Goal: Task Accomplishment & Management: Use online tool/utility

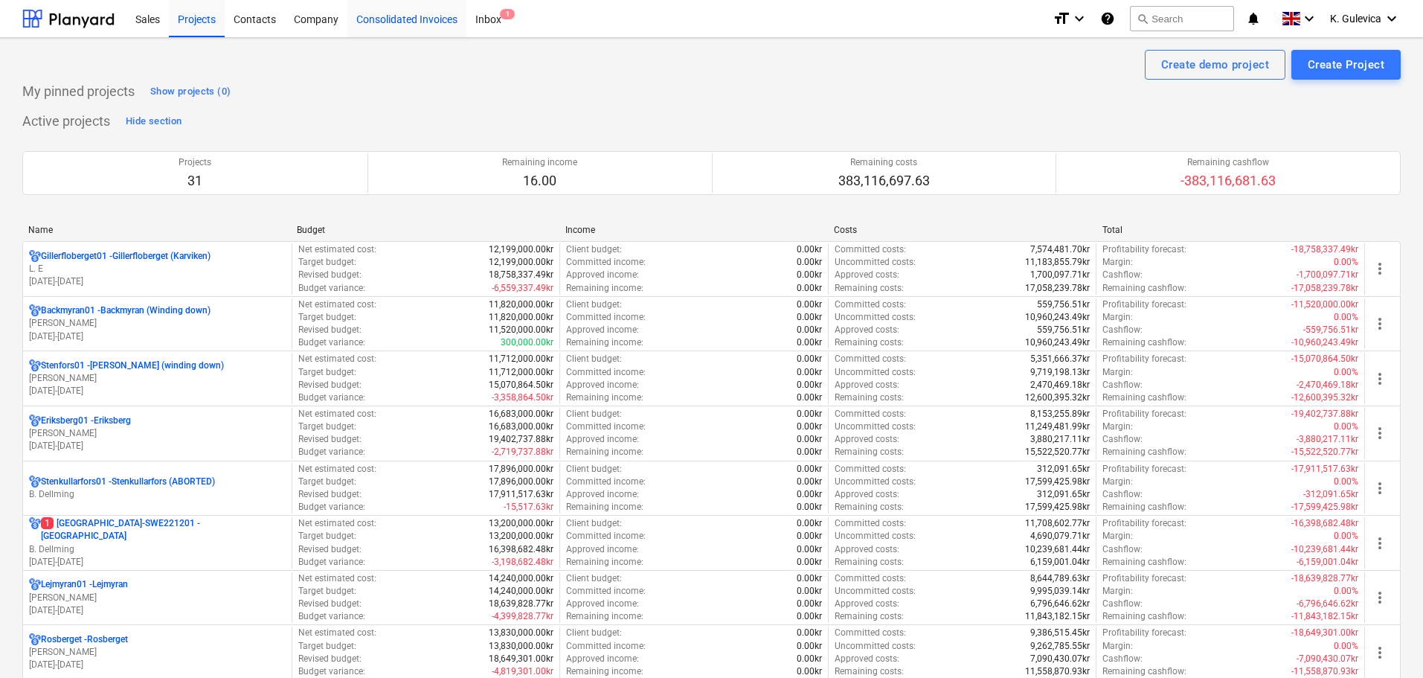
click at [383, 19] on div "Consolidated Invoices" at bounding box center [406, 18] width 119 height 38
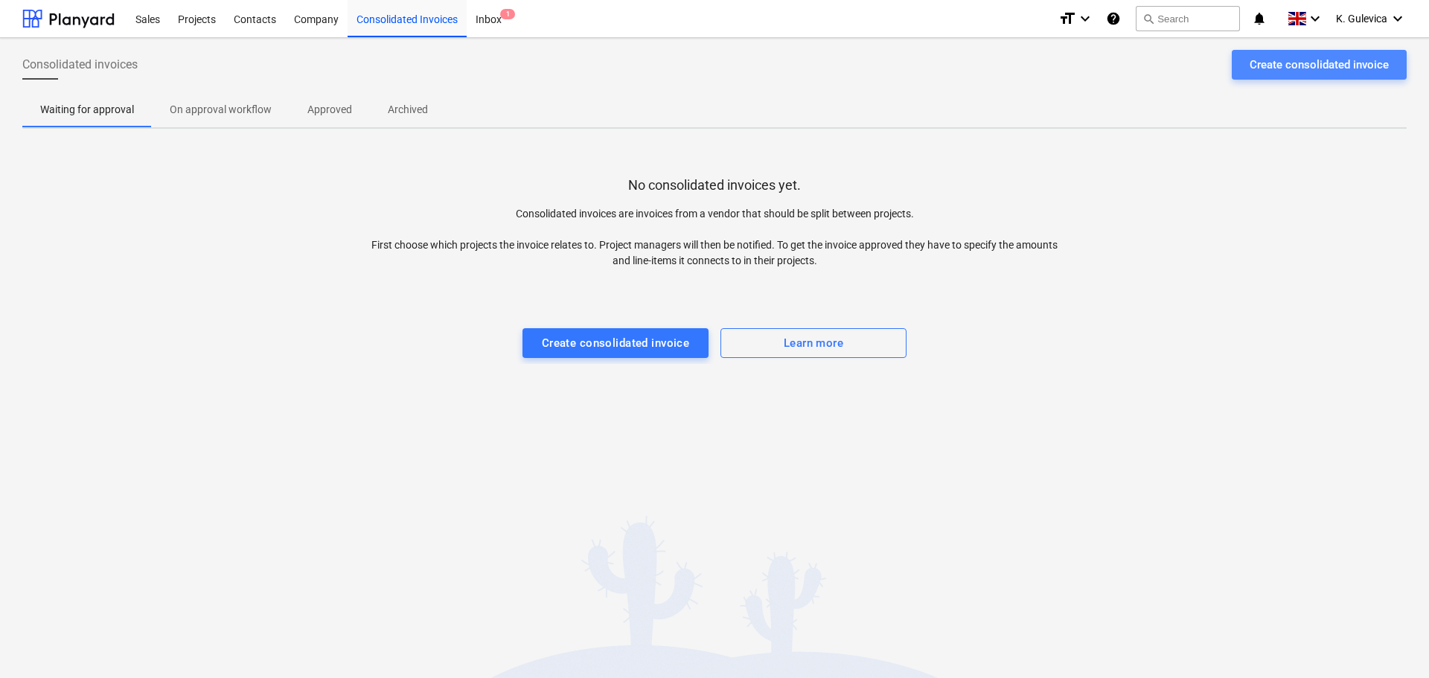
click at [1264, 65] on div "Create consolidated invoice" at bounding box center [1318, 64] width 139 height 19
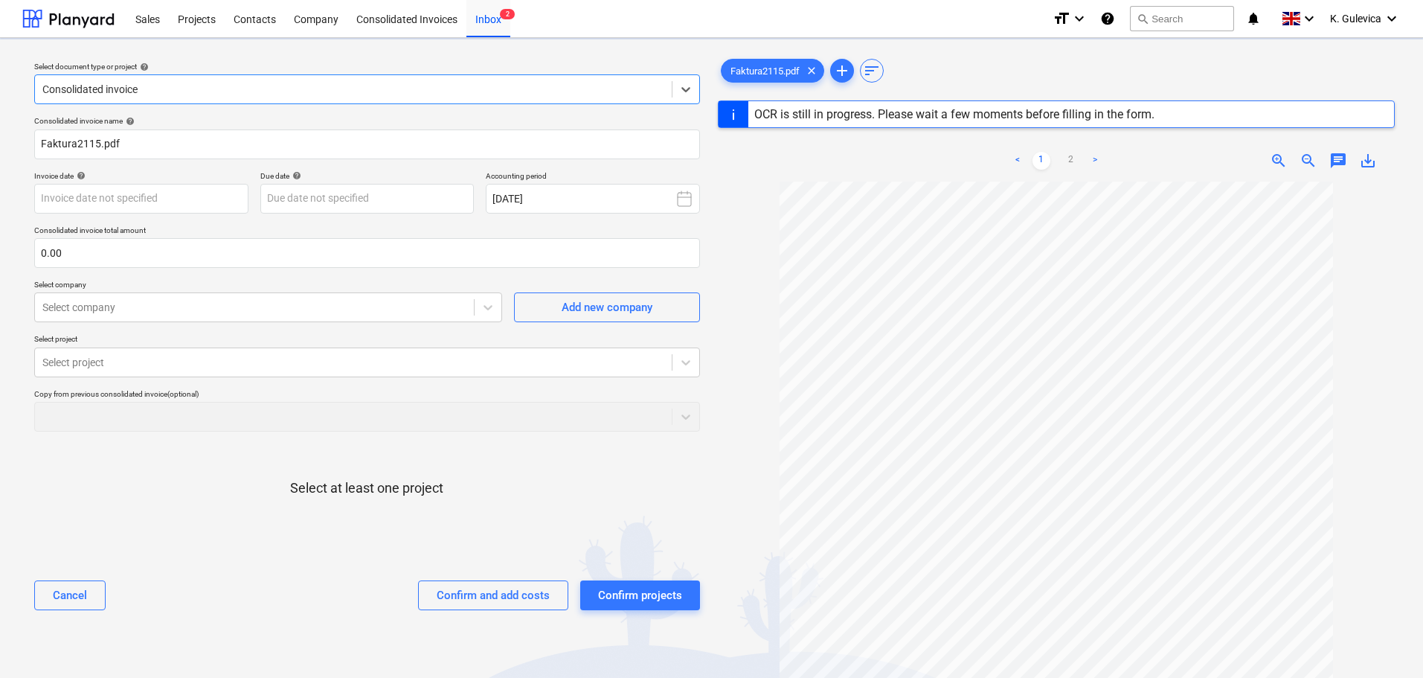
type input "2115"
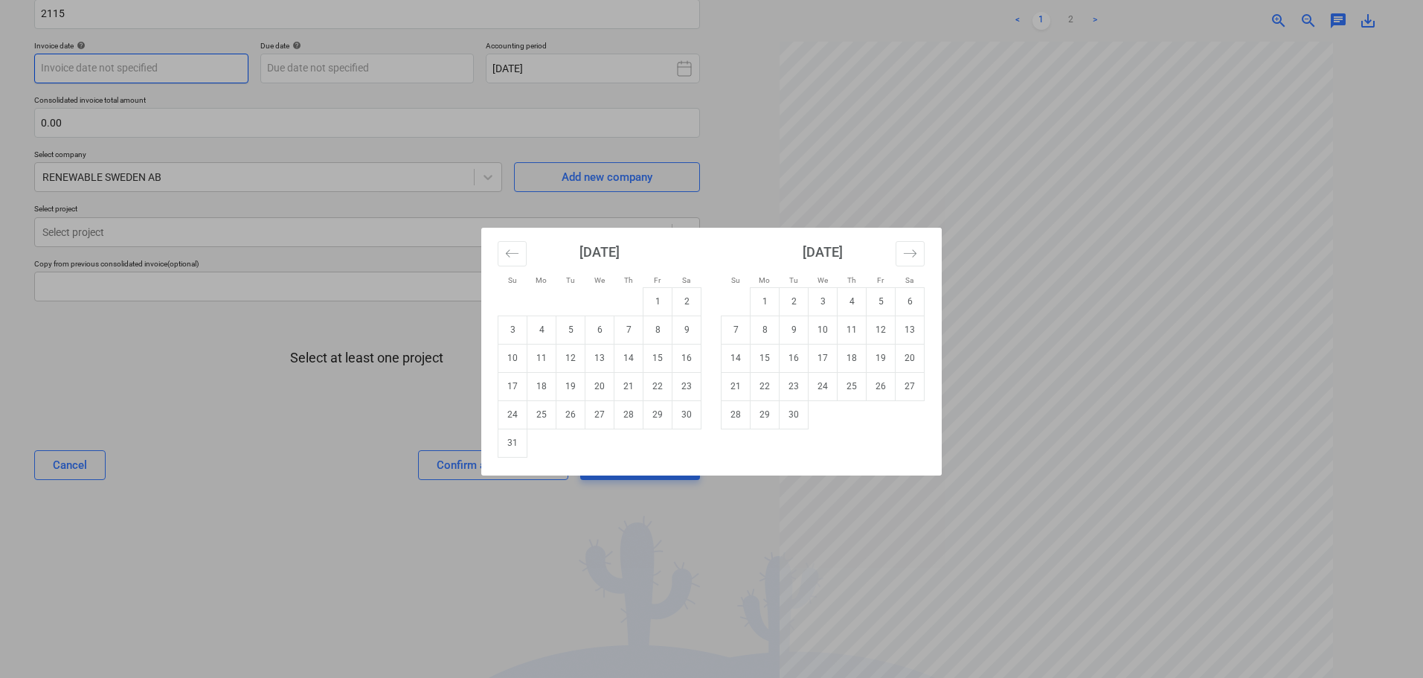
click at [157, 74] on body "Sales Projects Contacts Company Consolidated Invoices Inbox 2 format_size keybo…" at bounding box center [711, 209] width 1423 height 678
click at [568, 359] on td "12" at bounding box center [571, 358] width 29 height 28
type input "[DATE]"
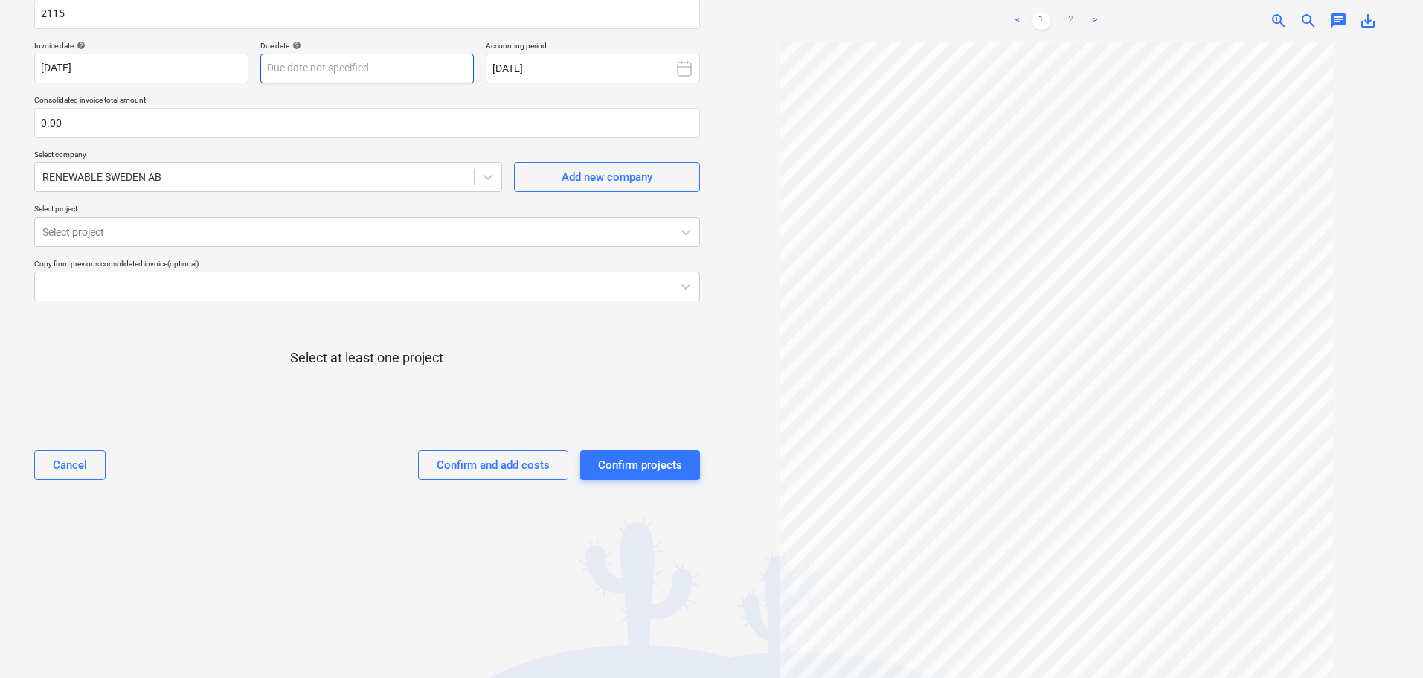
click at [321, 70] on body "Sales Projects Contacts Company Consolidated Invoices Inbox 2 format_size keybo…" at bounding box center [711, 209] width 1423 height 678
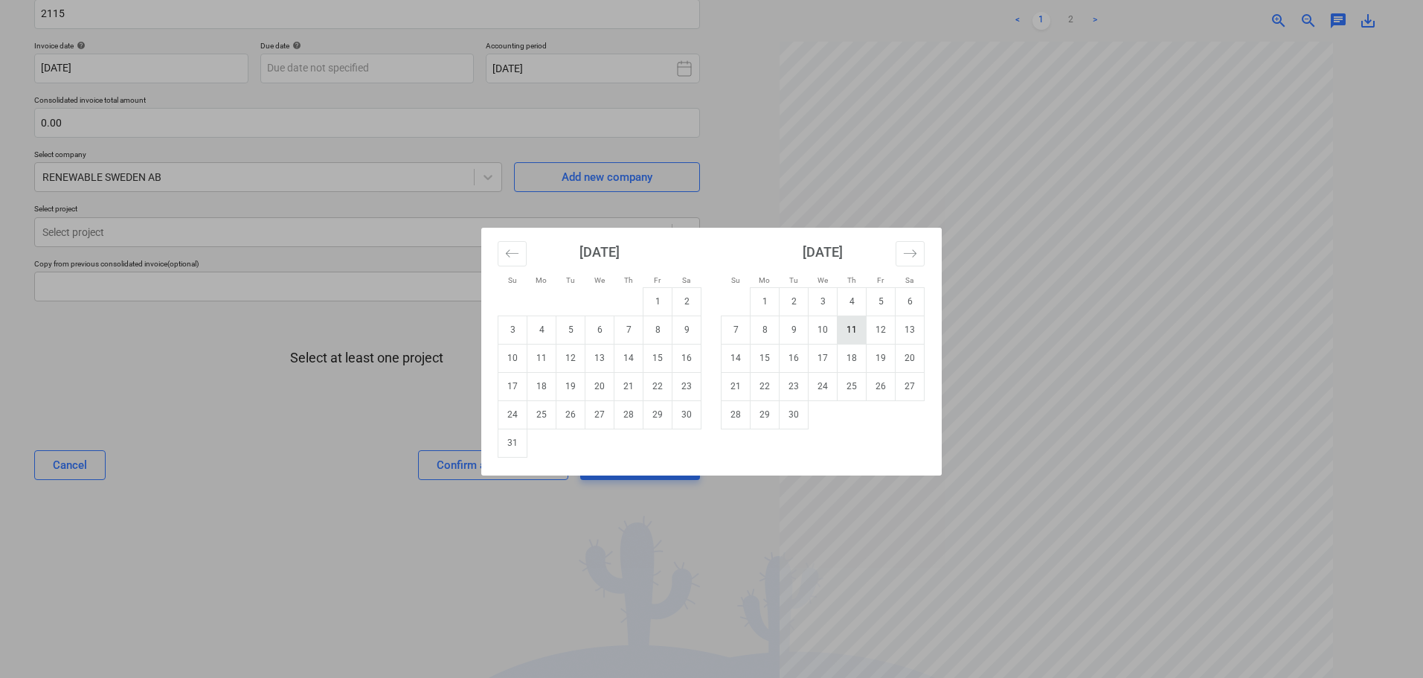
click at [857, 333] on td "11" at bounding box center [852, 329] width 29 height 28
type input "[DATE]"
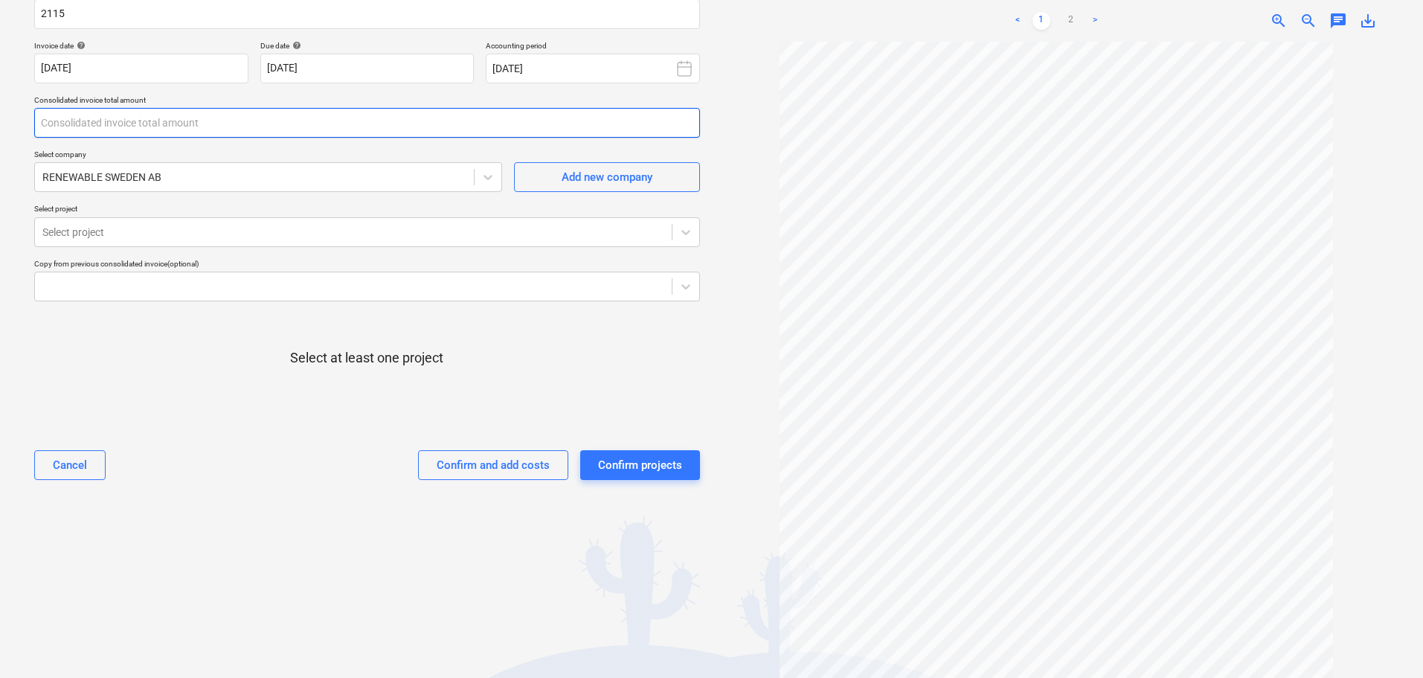
click at [84, 125] on input "text" at bounding box center [367, 123] width 666 height 30
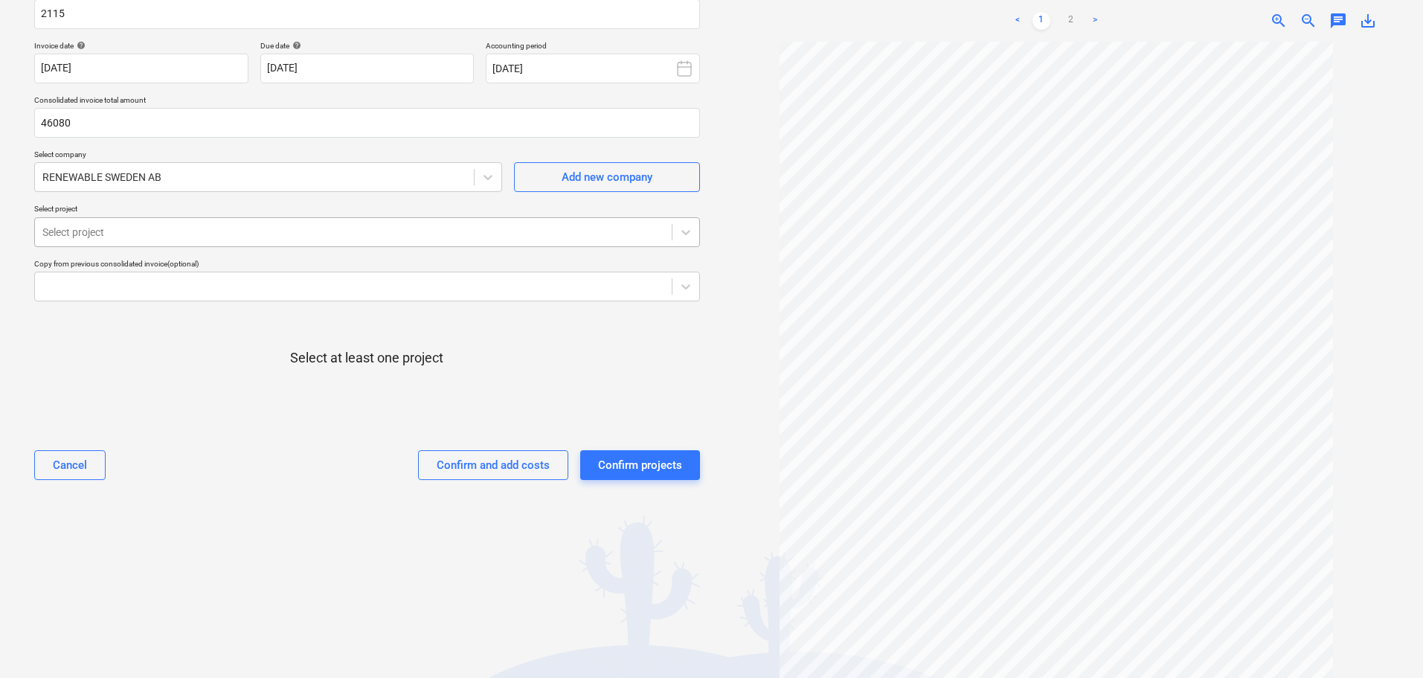
type input "46,080.00"
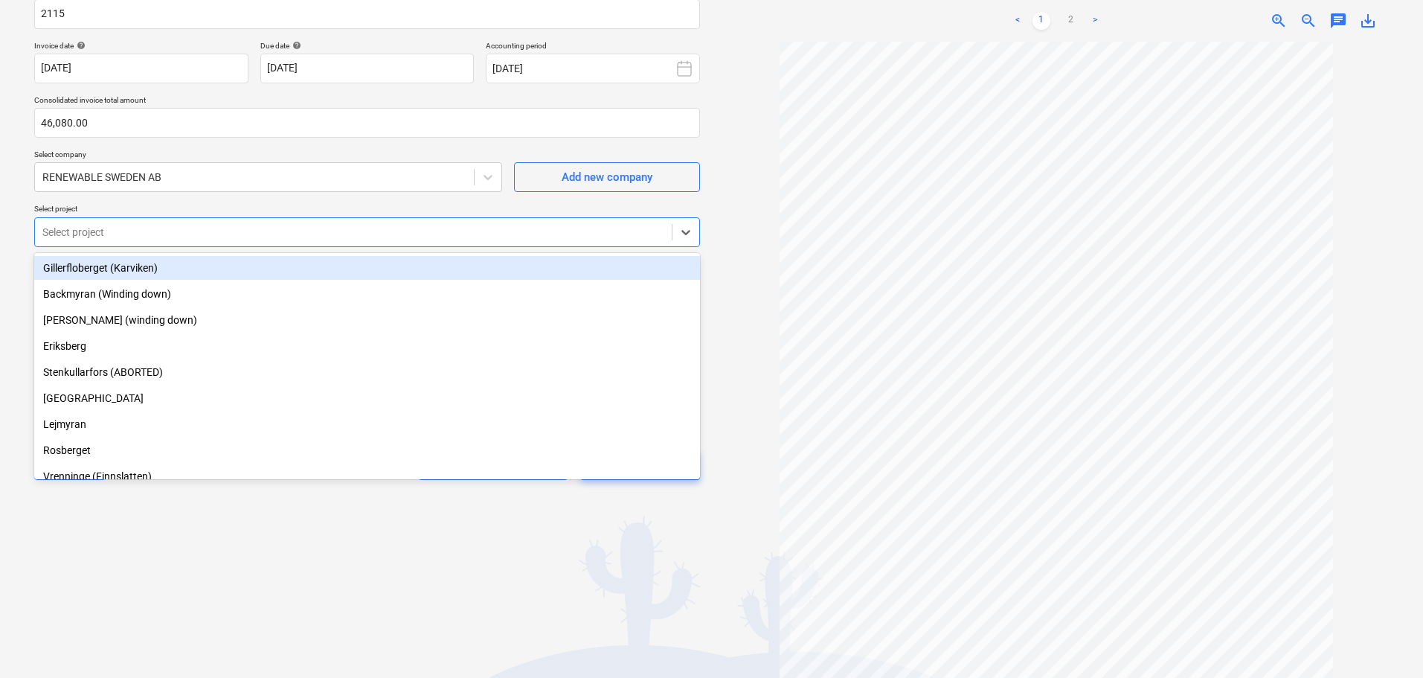
click at [182, 237] on div at bounding box center [353, 232] width 622 height 15
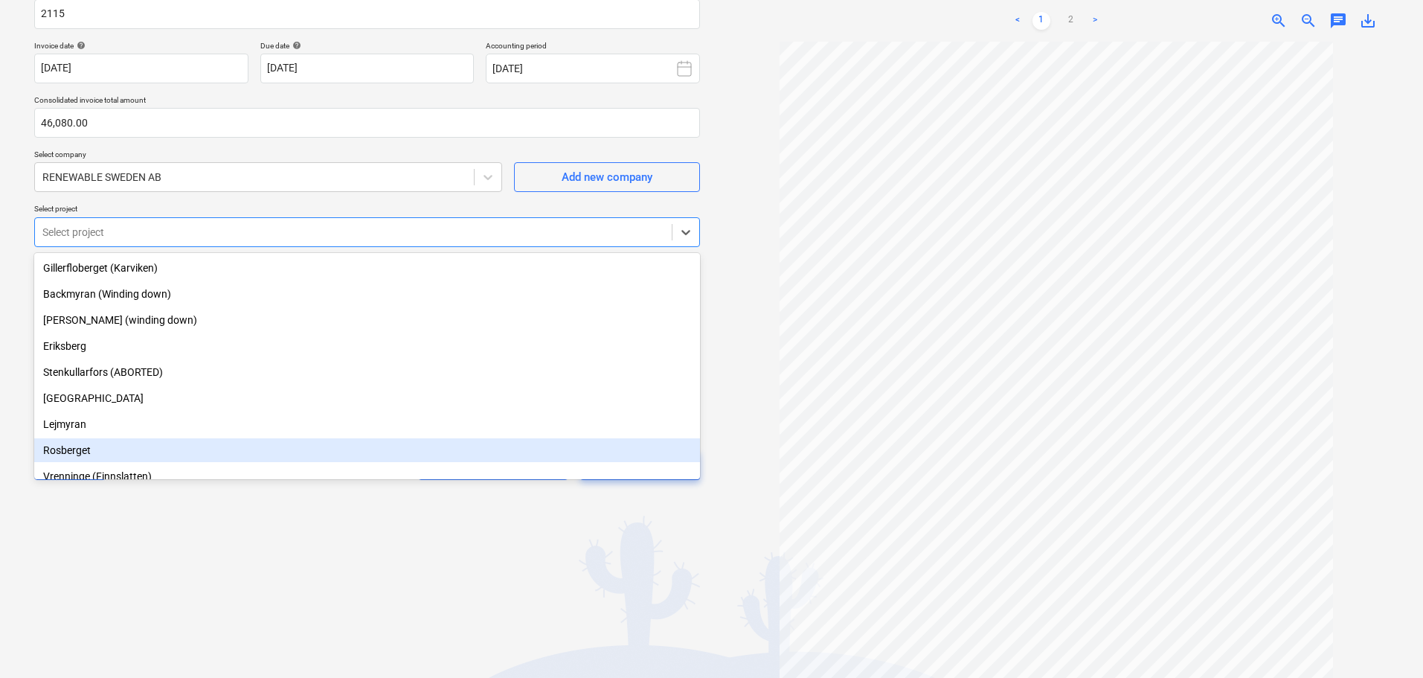
click at [92, 452] on div "Rosberget" at bounding box center [367, 450] width 666 height 24
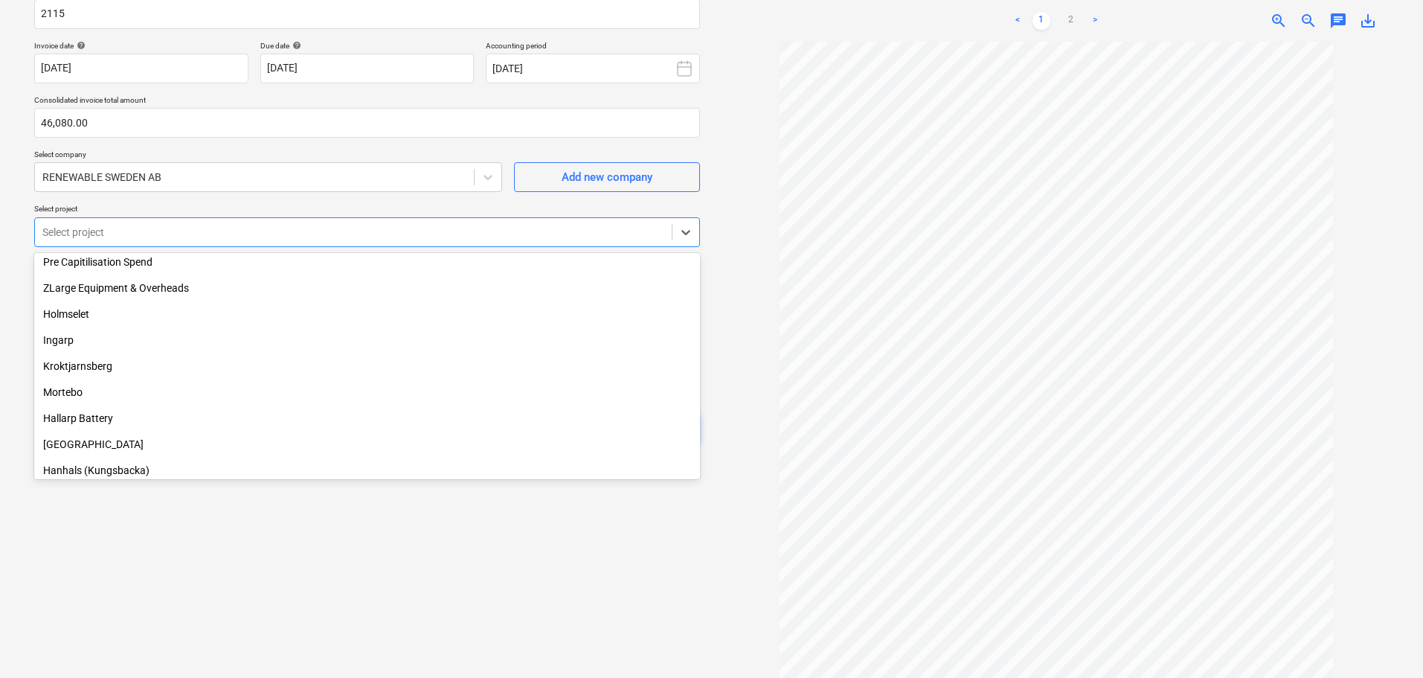
scroll to position [298, 0]
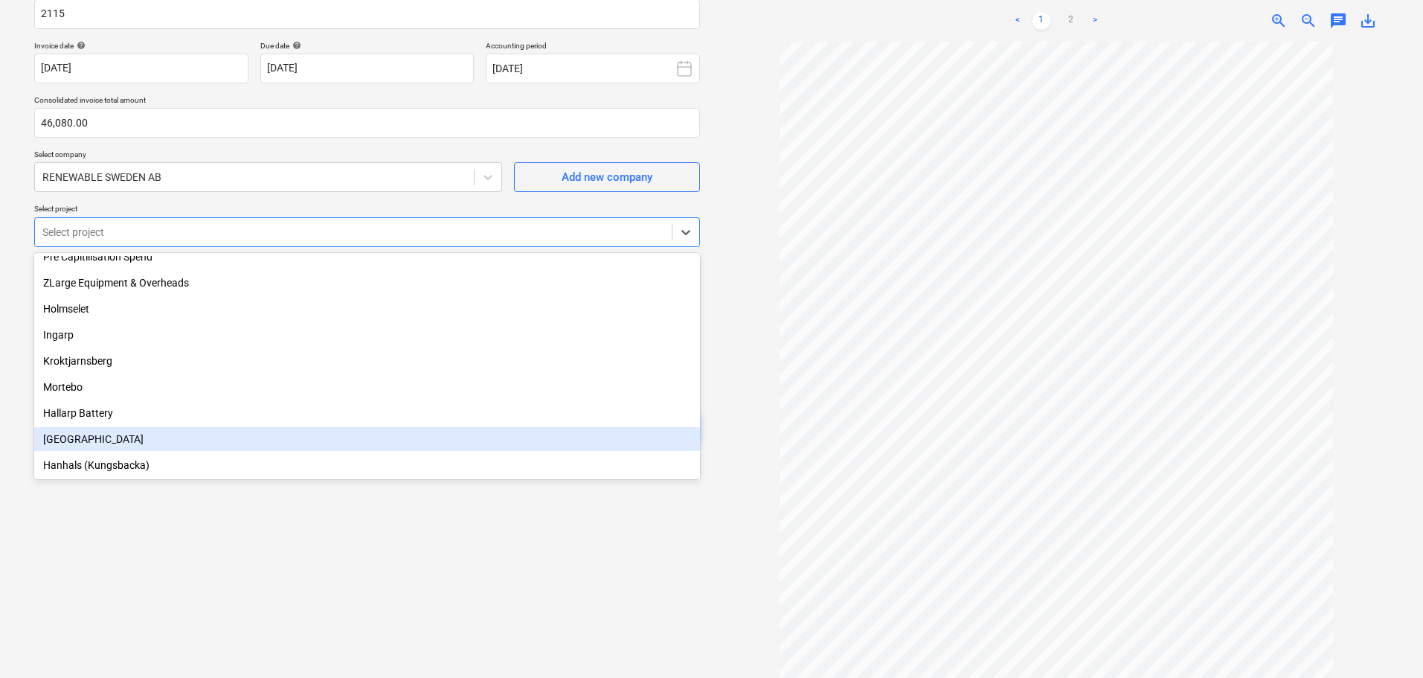
click at [88, 439] on div "[GEOGRAPHIC_DATA]" at bounding box center [367, 439] width 666 height 24
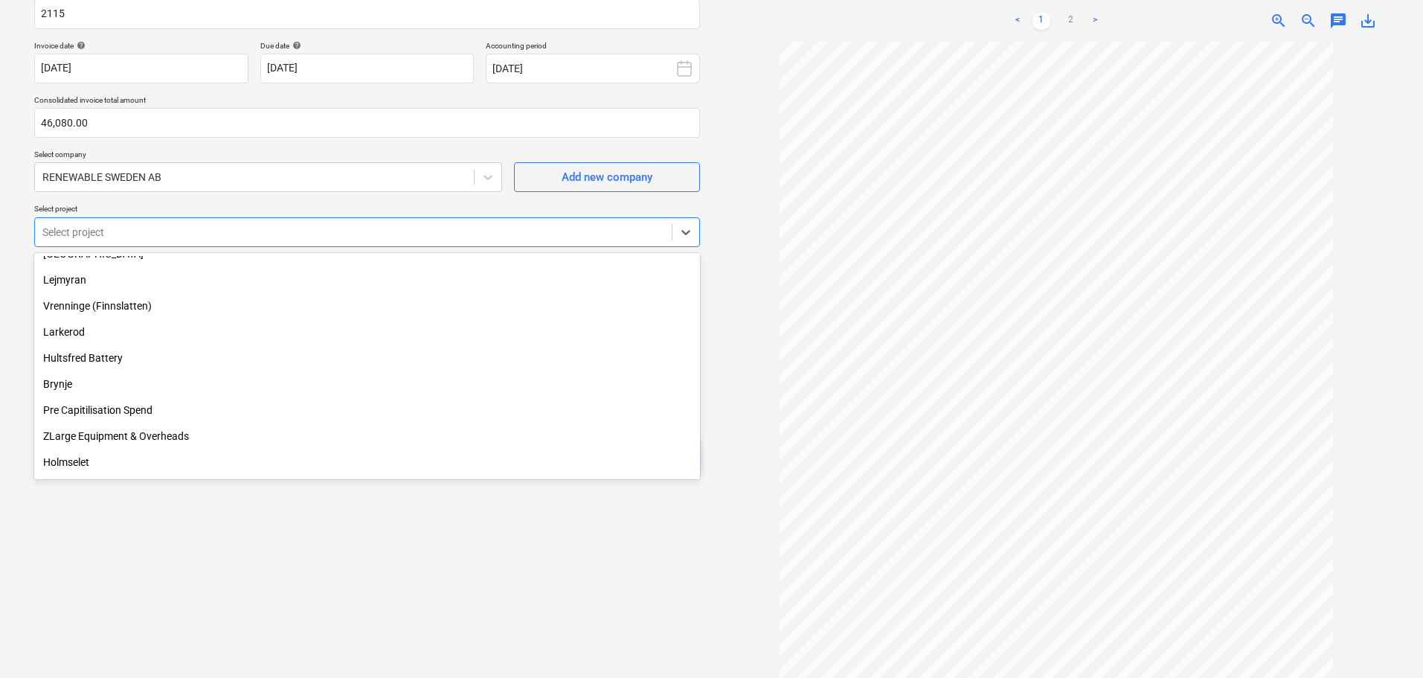
scroll to position [86, 0]
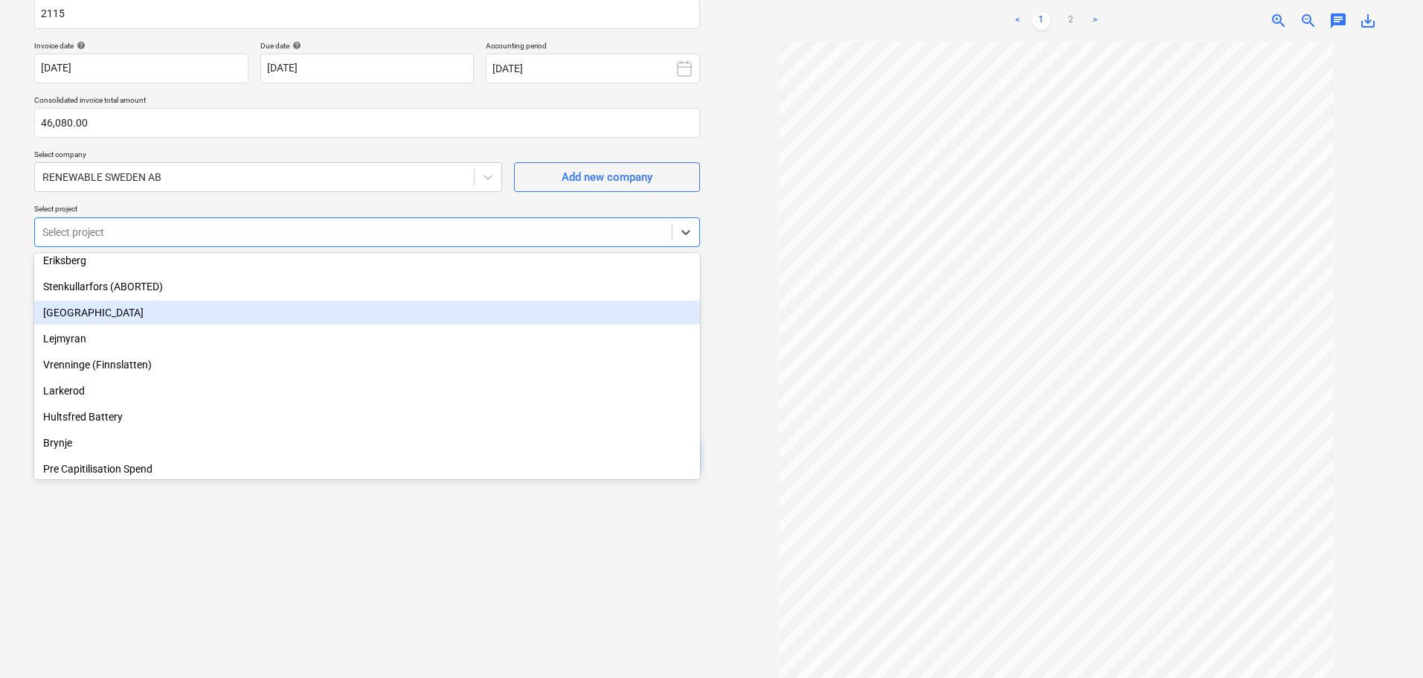
click at [112, 313] on div "[GEOGRAPHIC_DATA]" at bounding box center [367, 313] width 666 height 24
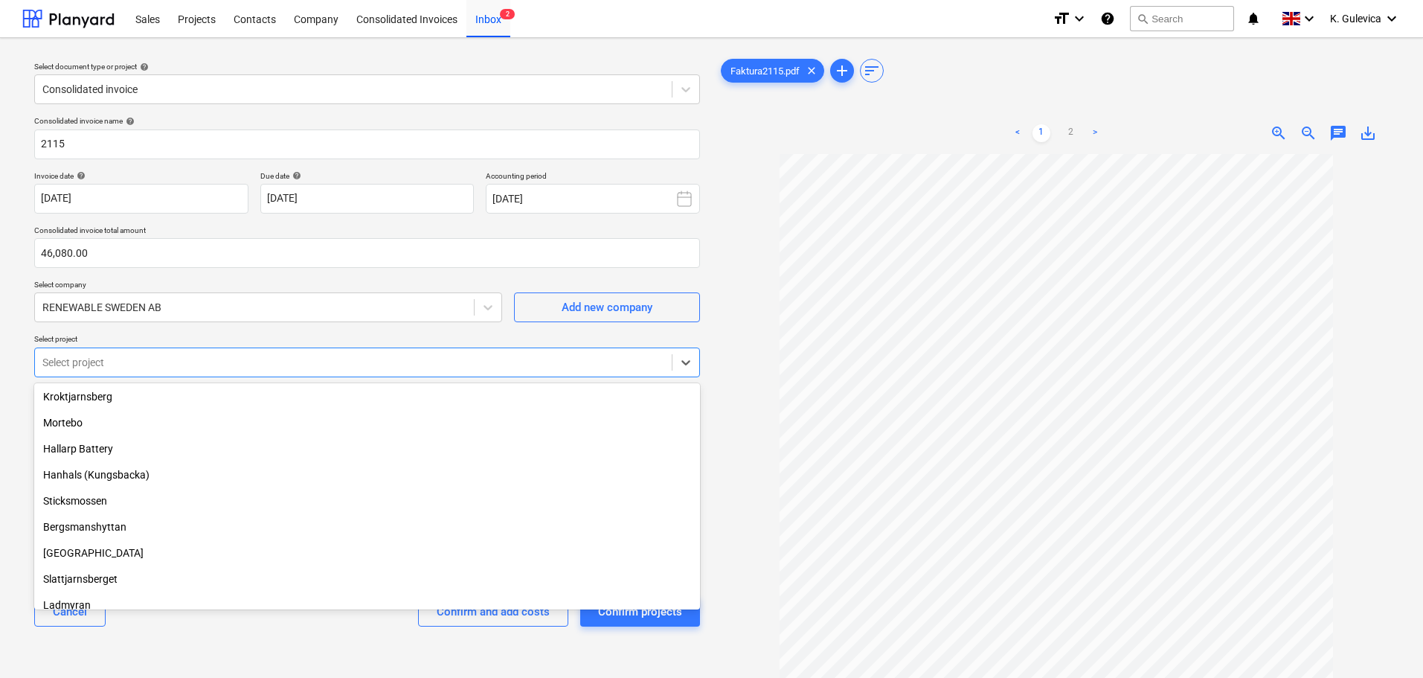
scroll to position [372, 0]
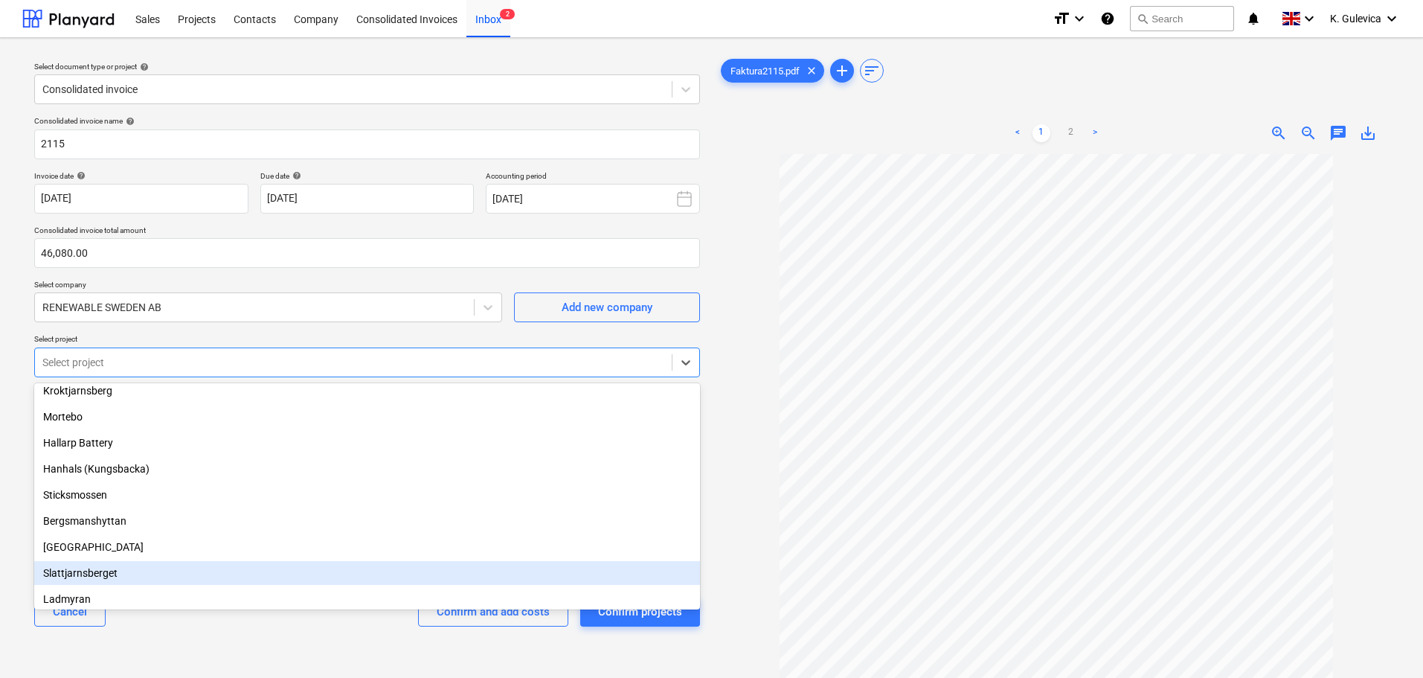
click at [94, 573] on div "Slattjarnsberget" at bounding box center [367, 573] width 666 height 24
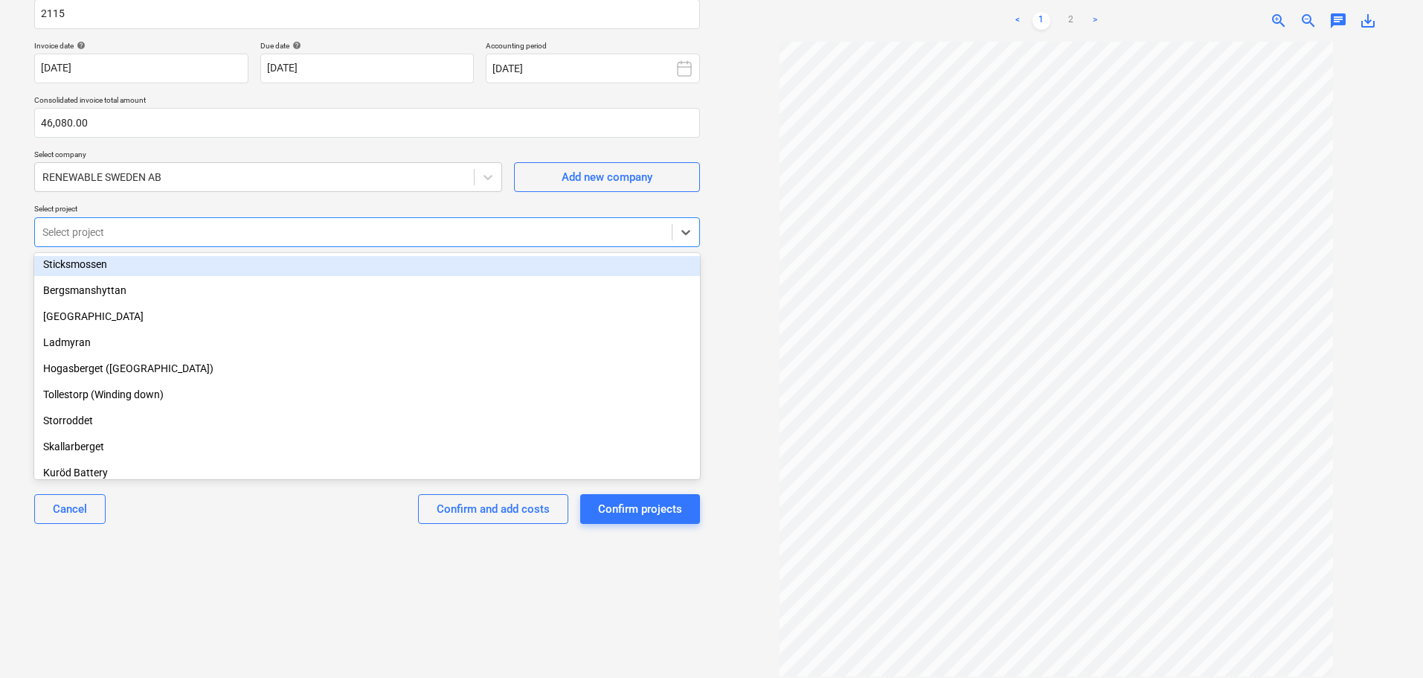
scroll to position [480, 0]
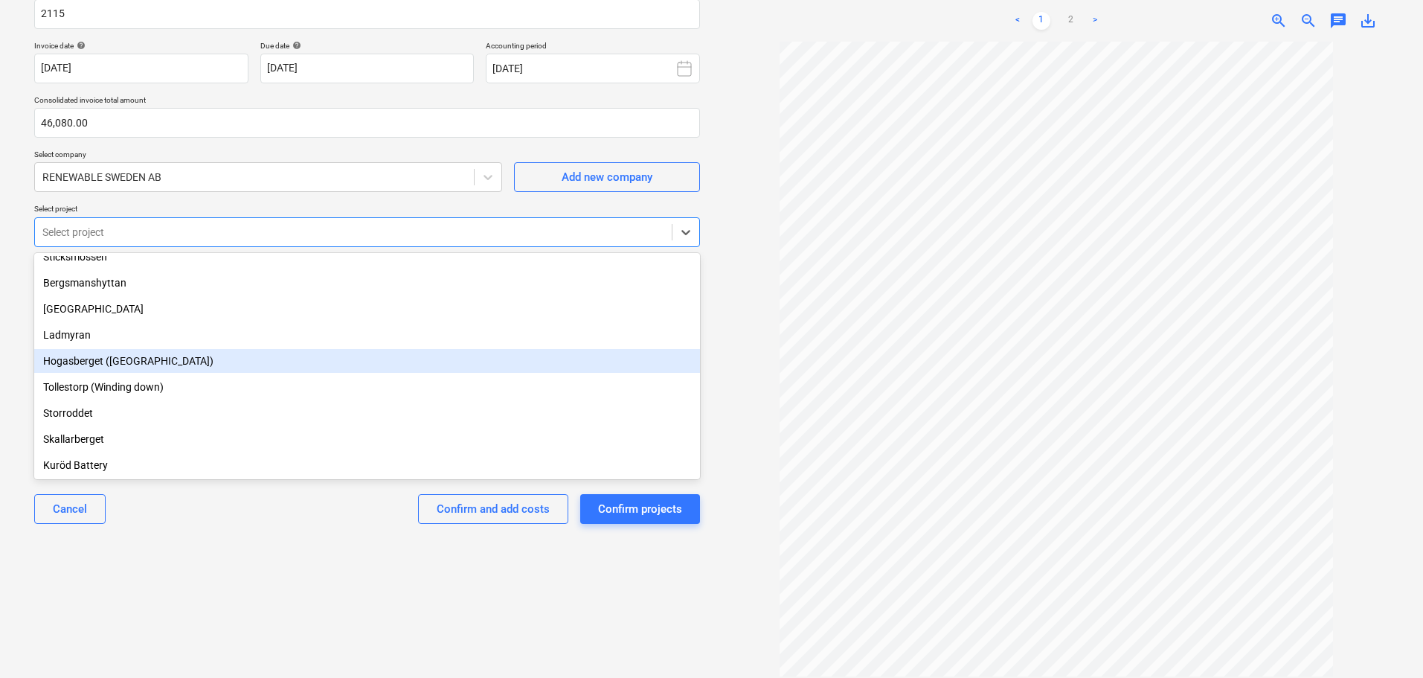
click at [94, 364] on div "Hogasberget ([GEOGRAPHIC_DATA])" at bounding box center [367, 361] width 666 height 24
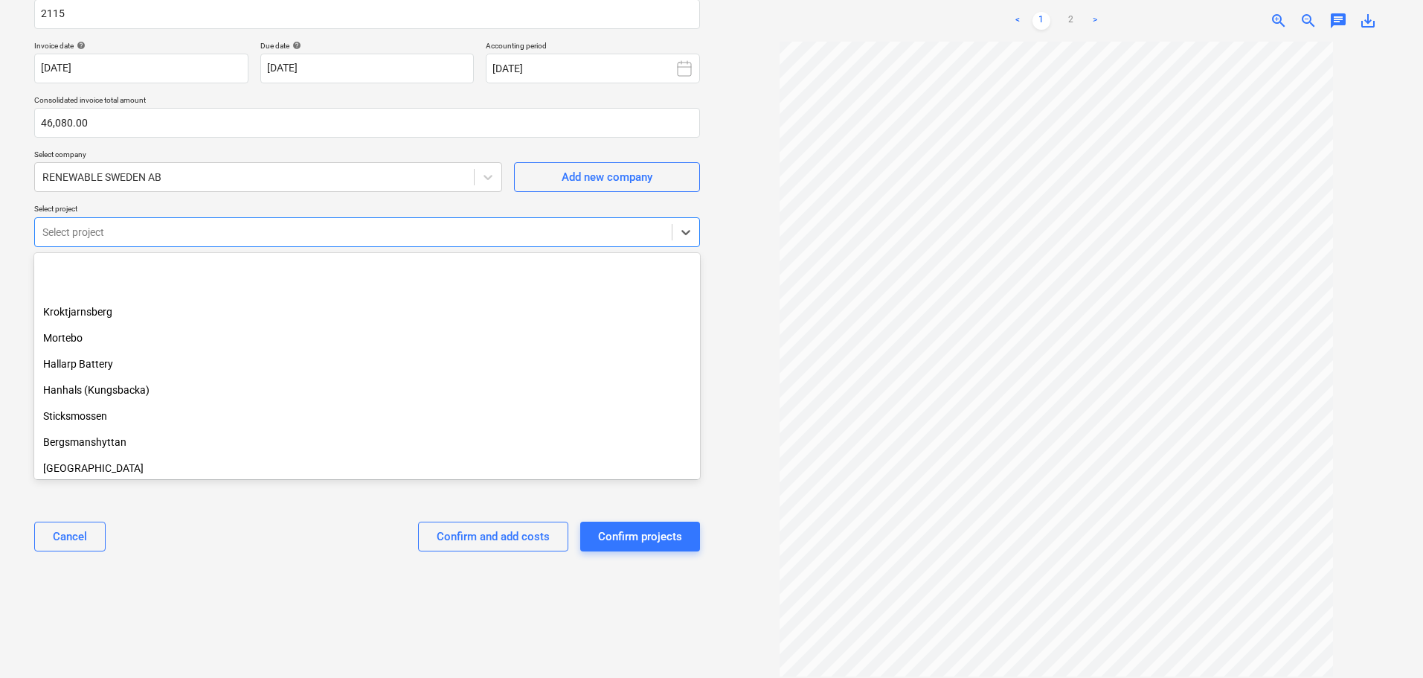
scroll to position [305, 0]
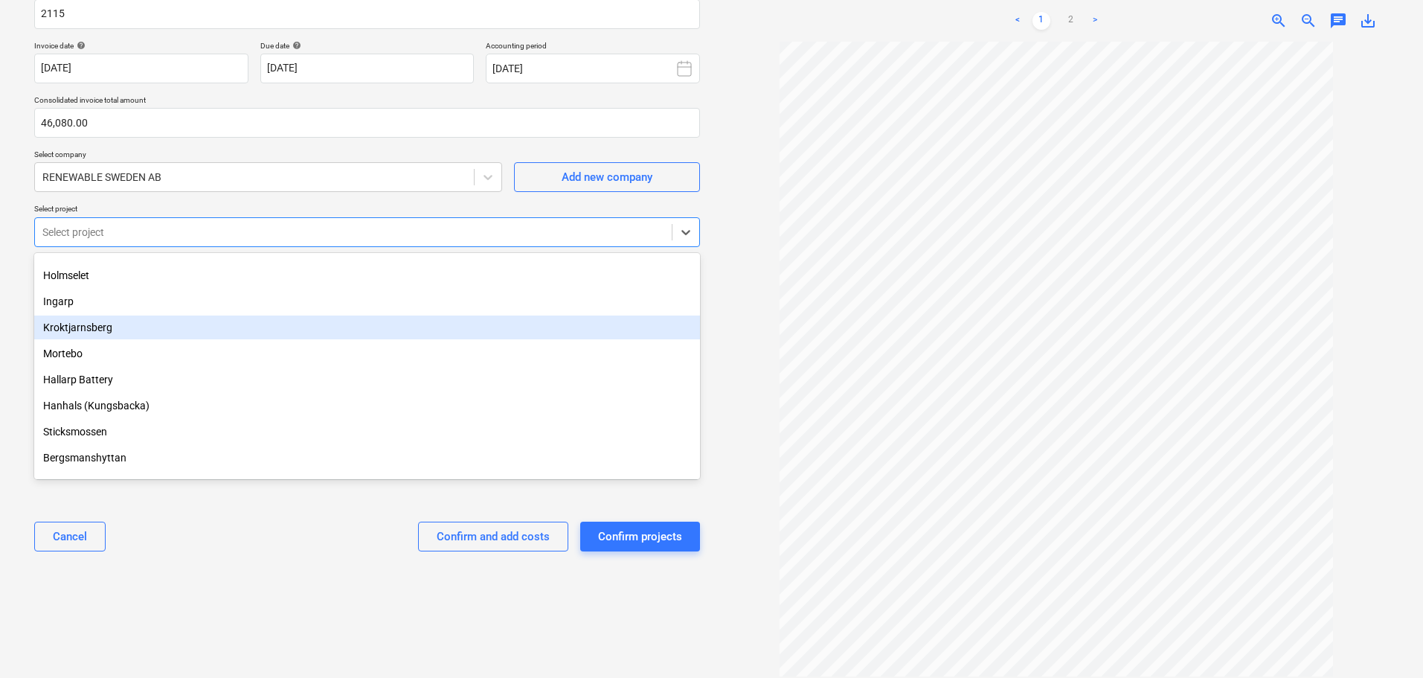
click at [108, 327] on div "Kroktjarnsberg" at bounding box center [367, 327] width 666 height 24
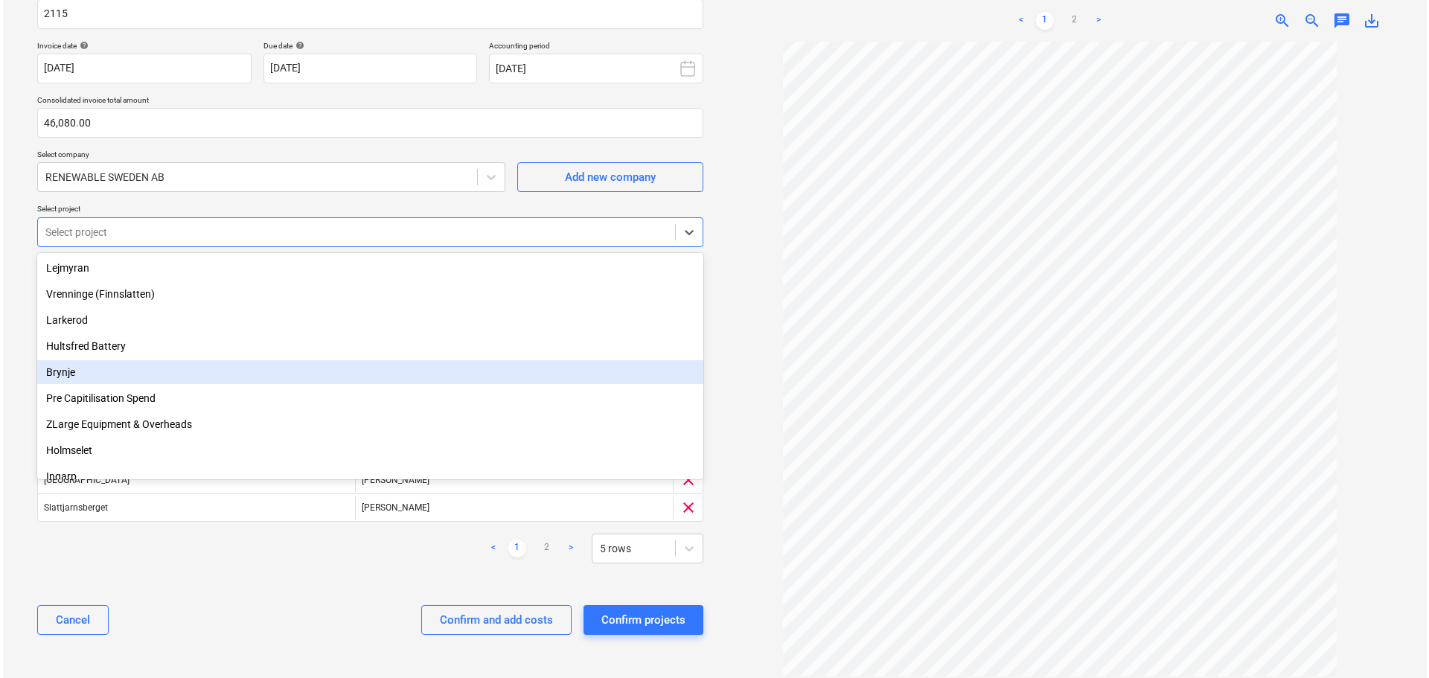
scroll to position [56, 0]
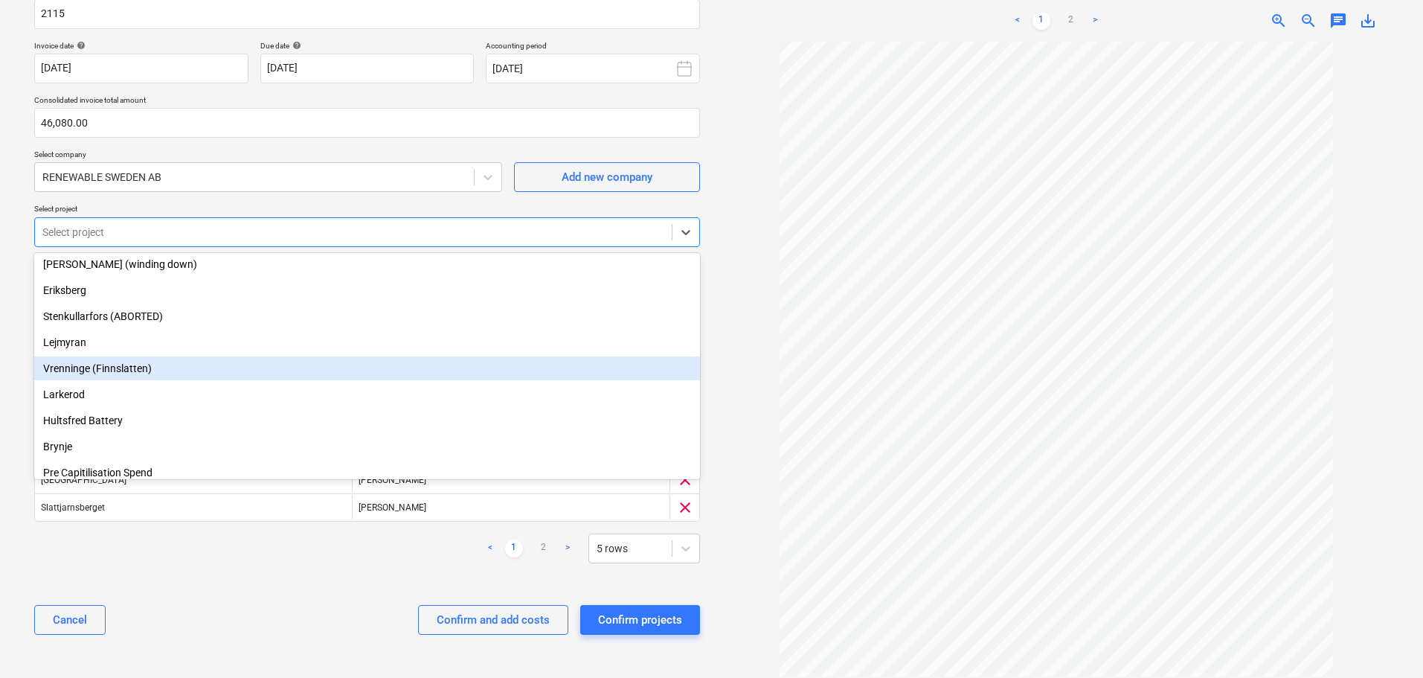
click at [143, 367] on div "Vrenninge (Finnslatten)" at bounding box center [367, 368] width 666 height 24
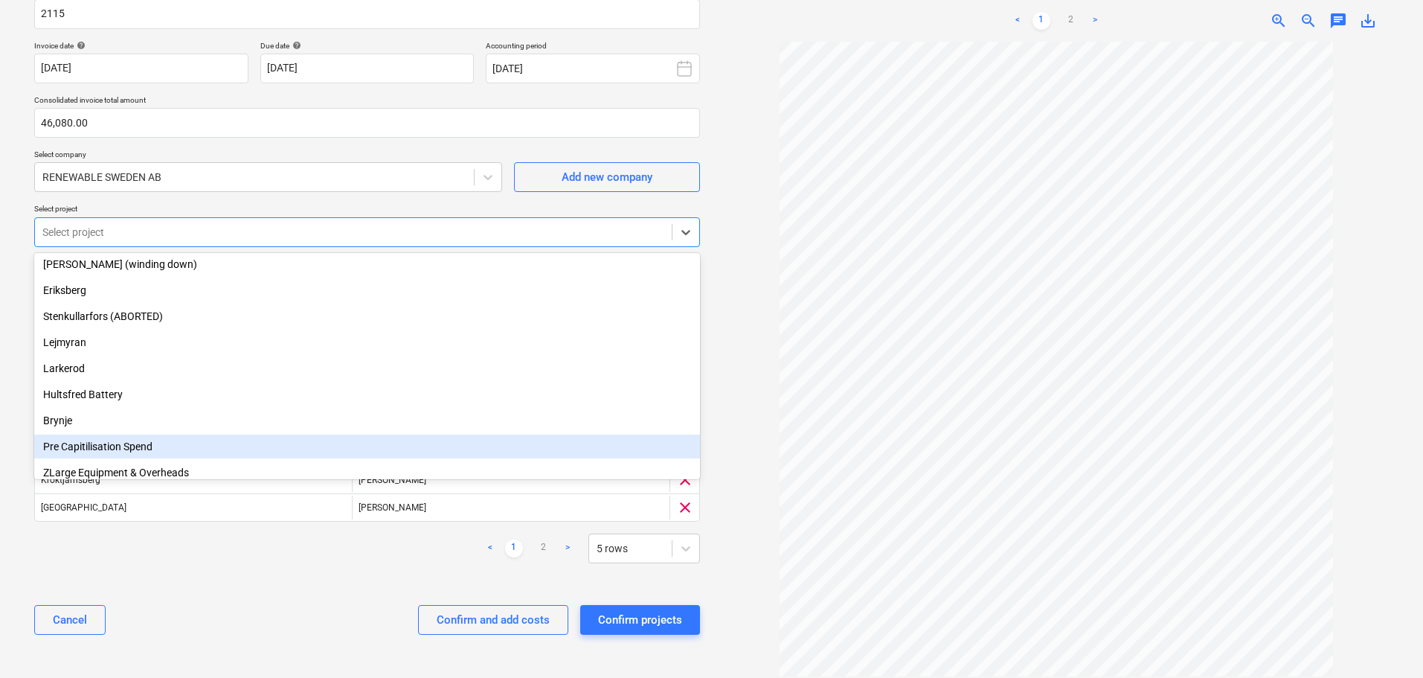
click at [244, 586] on div "Consolidated invoice name help 2115 Invoice date help [DATE] 12.08.2025 Press t…" at bounding box center [367, 316] width 678 height 673
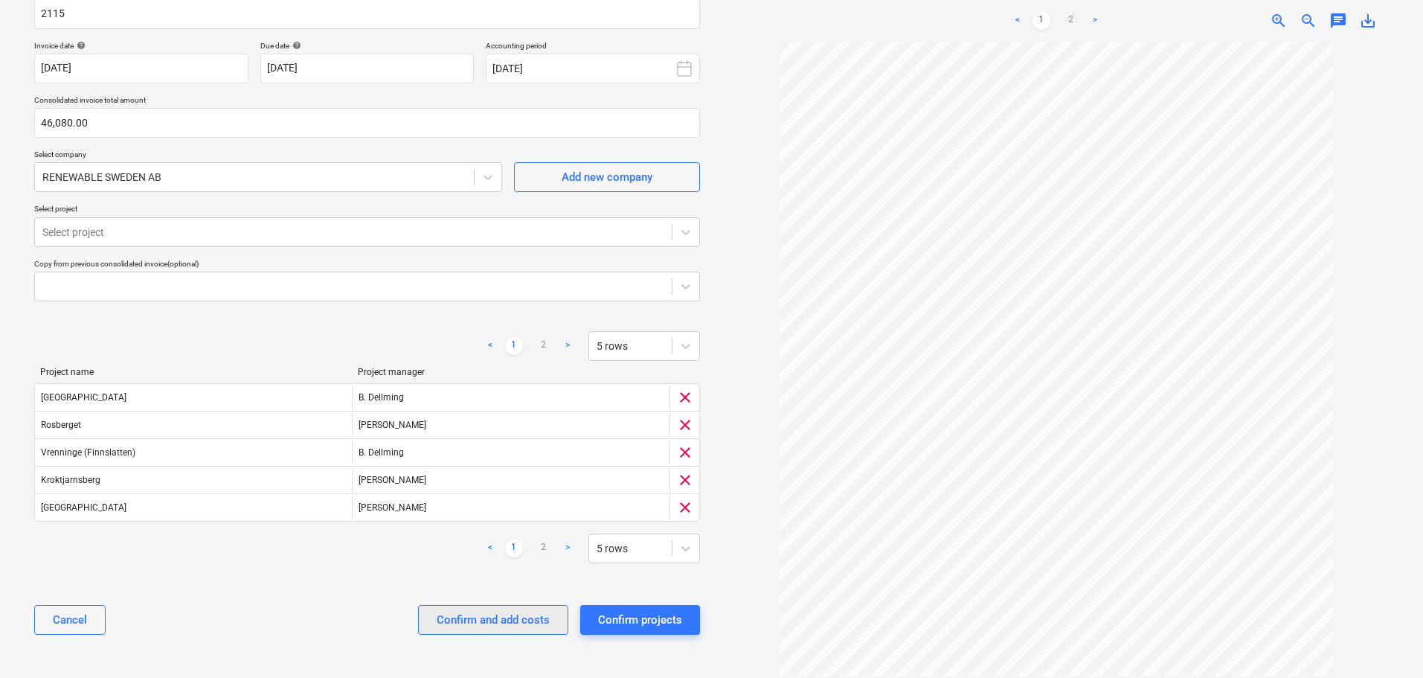
click at [490, 621] on div "Confirm and add costs" at bounding box center [493, 619] width 113 height 19
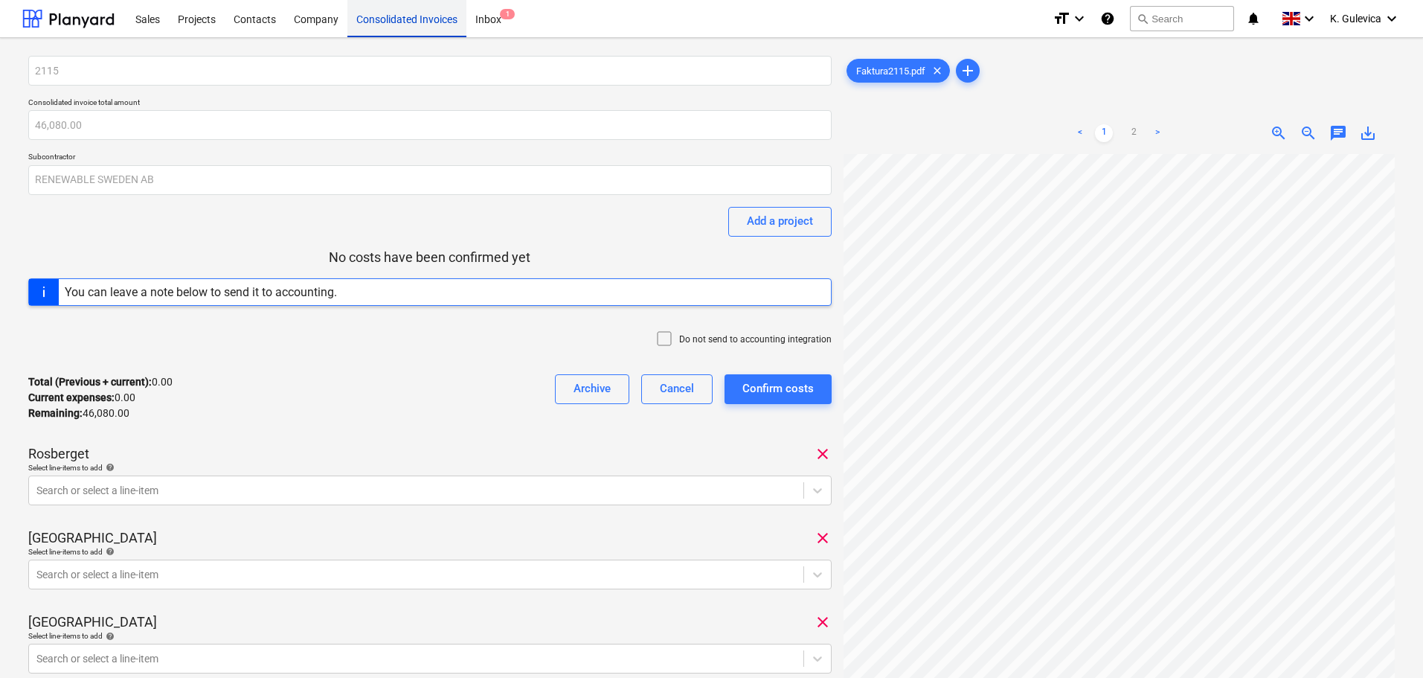
click at [390, 27] on div "Consolidated Invoices" at bounding box center [406, 18] width 119 height 38
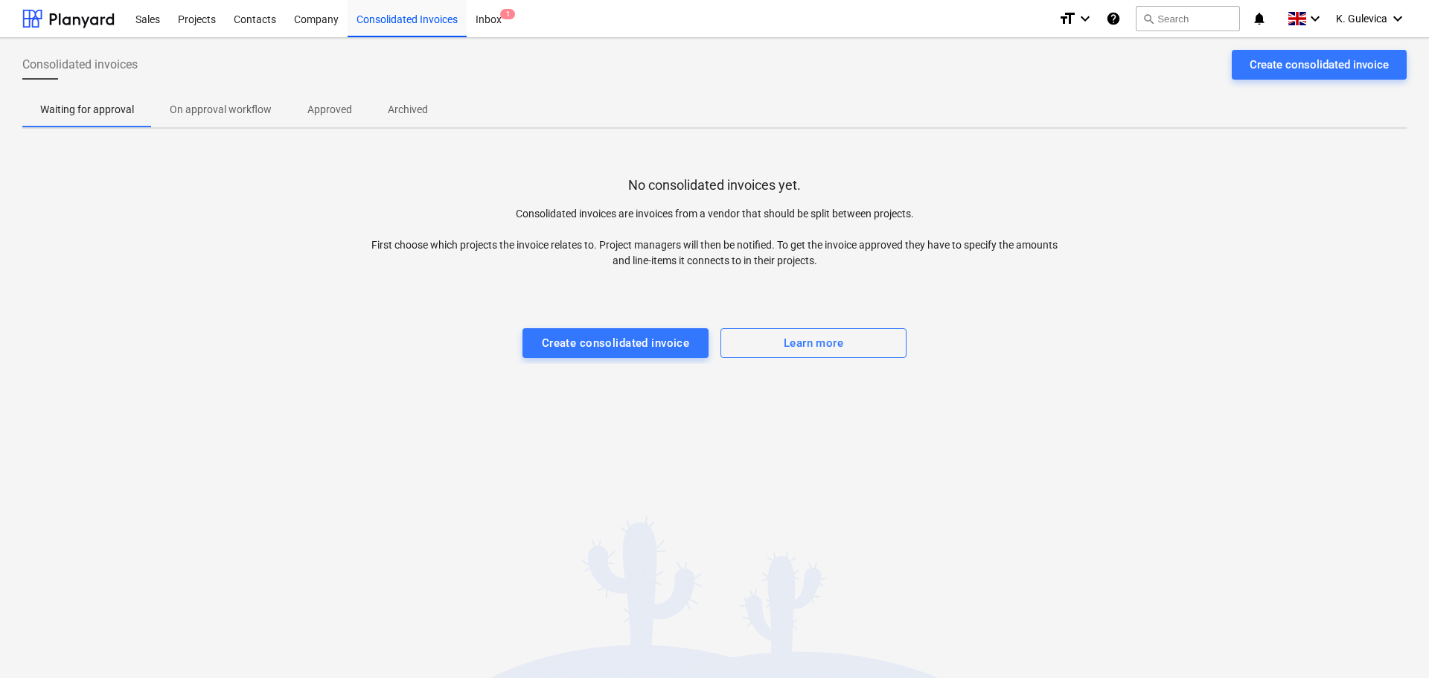
click at [240, 113] on p "On approval workflow" at bounding box center [221, 110] width 102 height 16
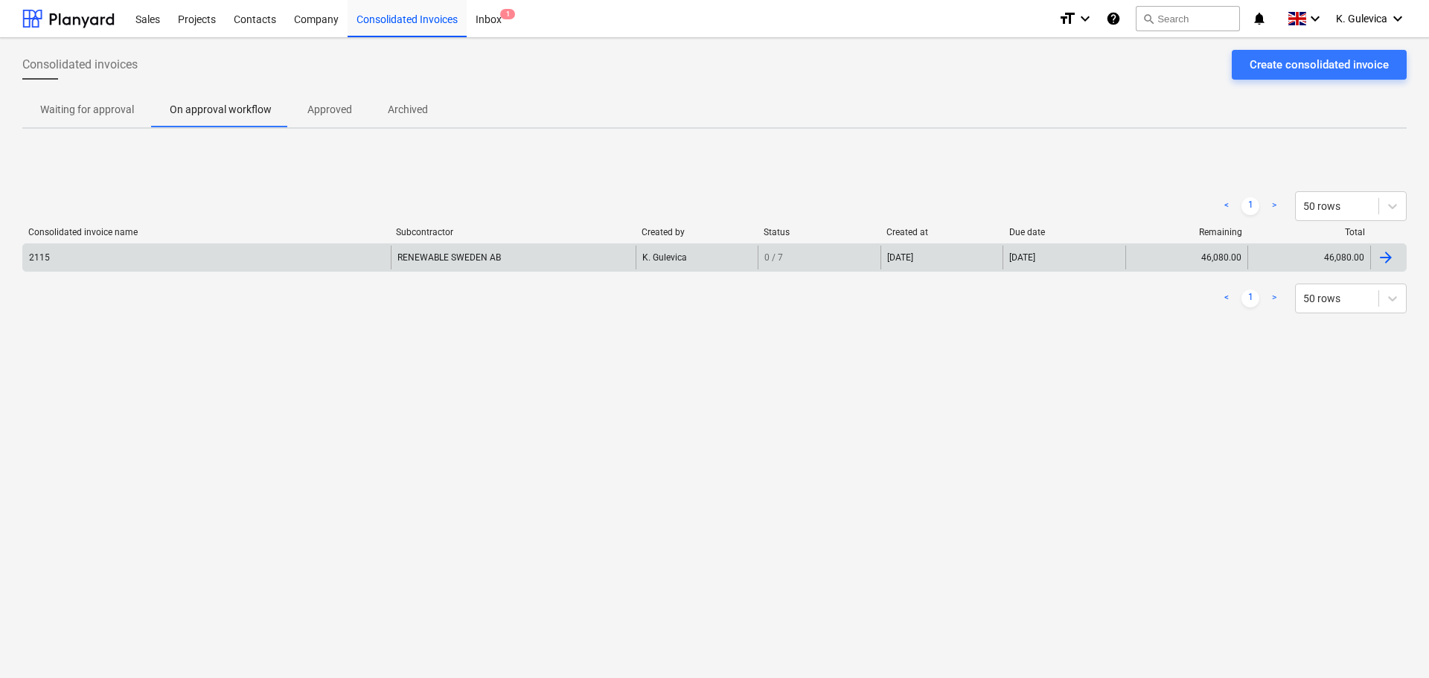
click at [356, 261] on div "2115" at bounding box center [207, 258] width 368 height 24
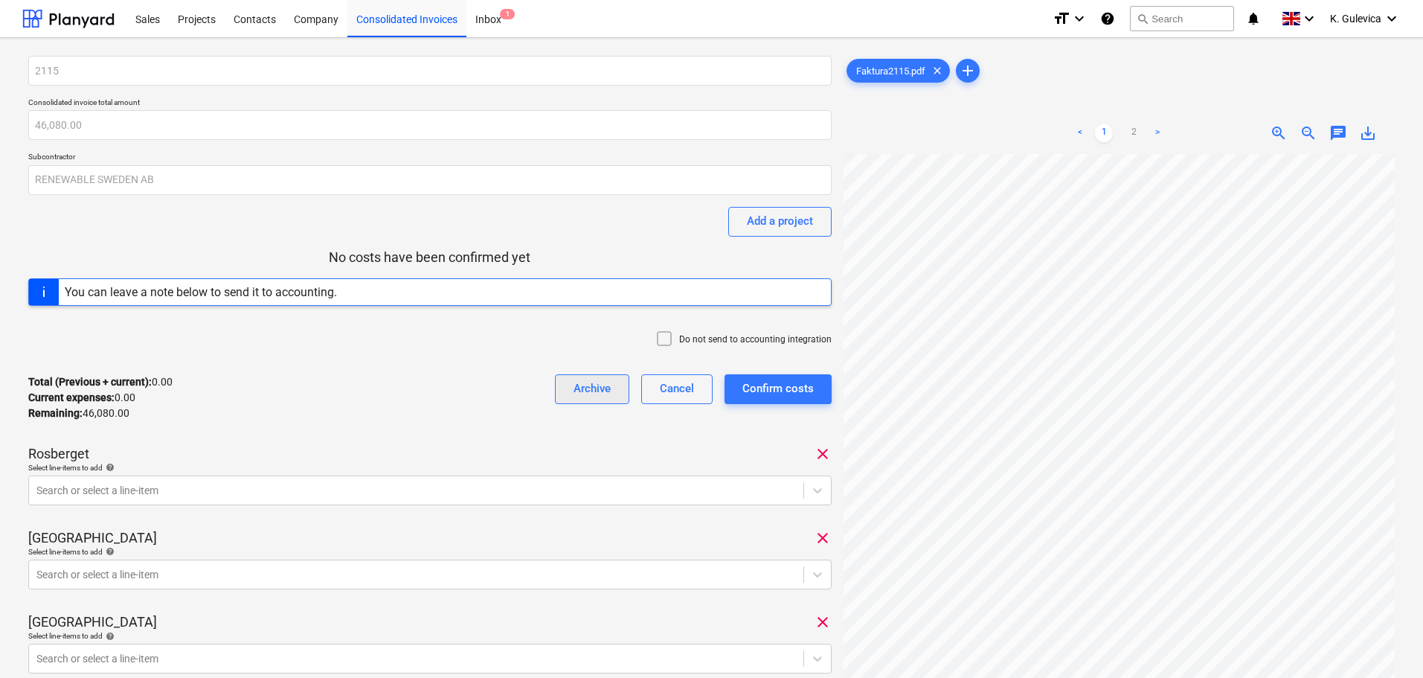
click at [602, 389] on div "Archive" at bounding box center [592, 388] width 37 height 19
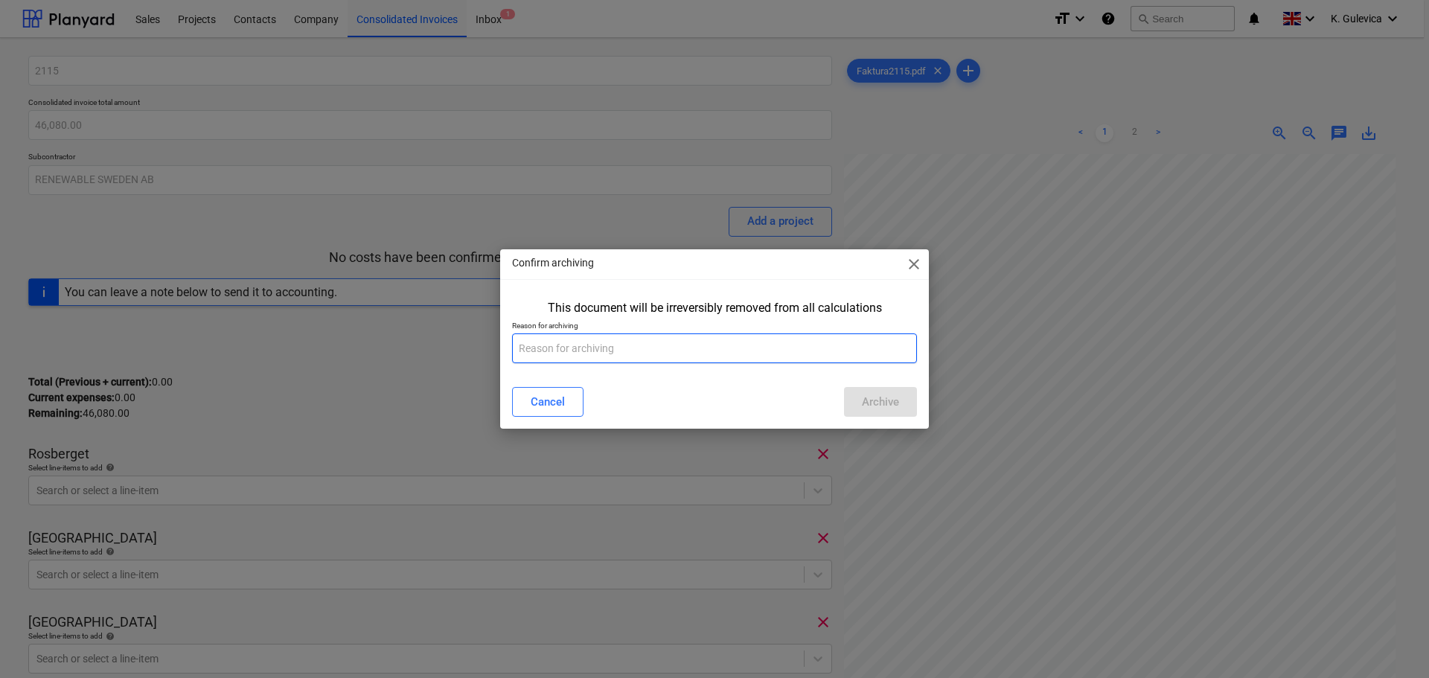
click at [647, 354] on input "text" at bounding box center [714, 348] width 405 height 30
type input "broken"
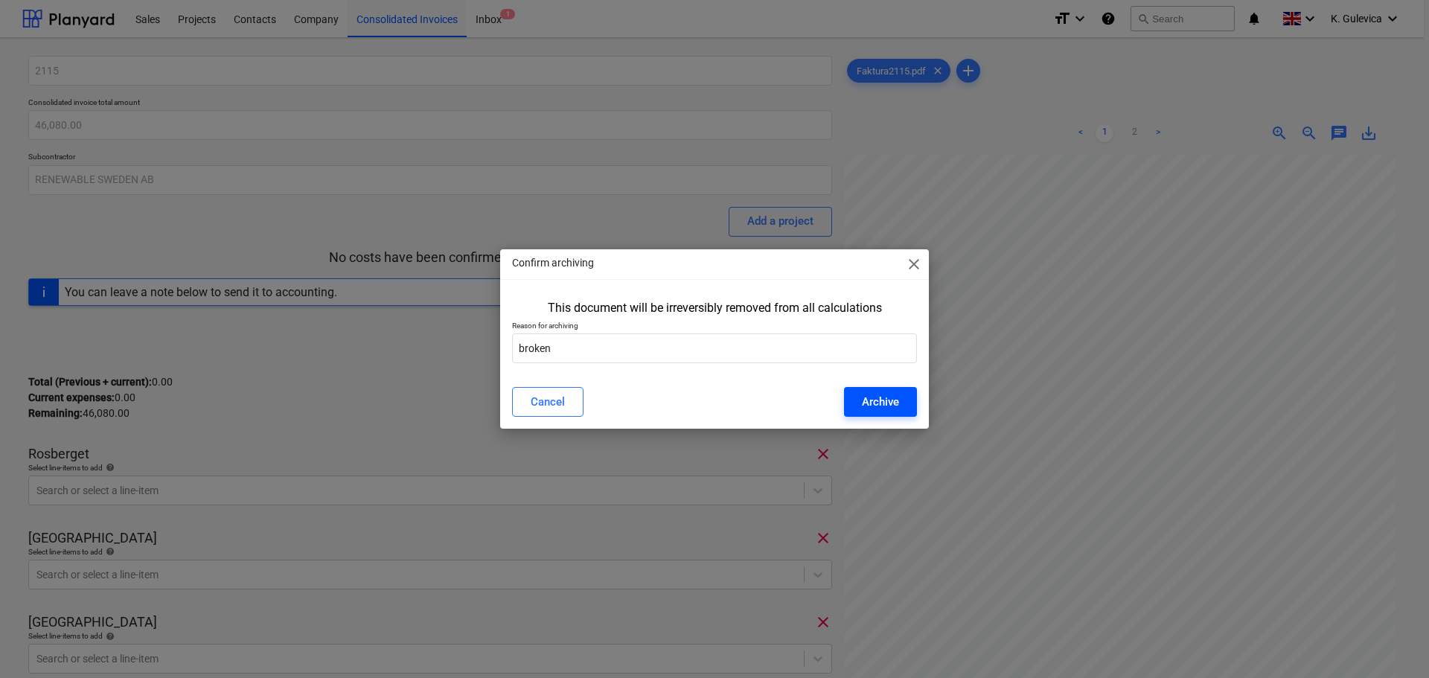
click at [883, 403] on div "Archive" at bounding box center [880, 401] width 37 height 19
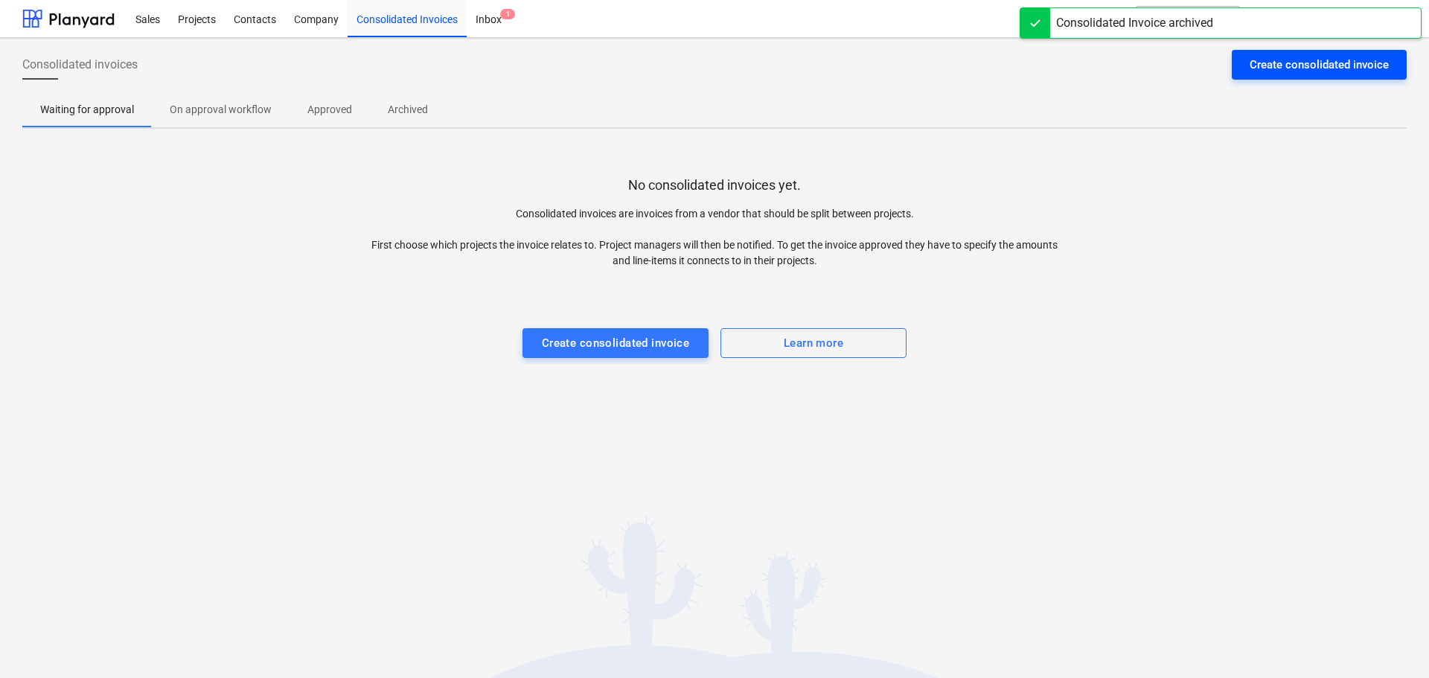
click at [1329, 68] on div "Create consolidated invoice" at bounding box center [1318, 64] width 139 height 19
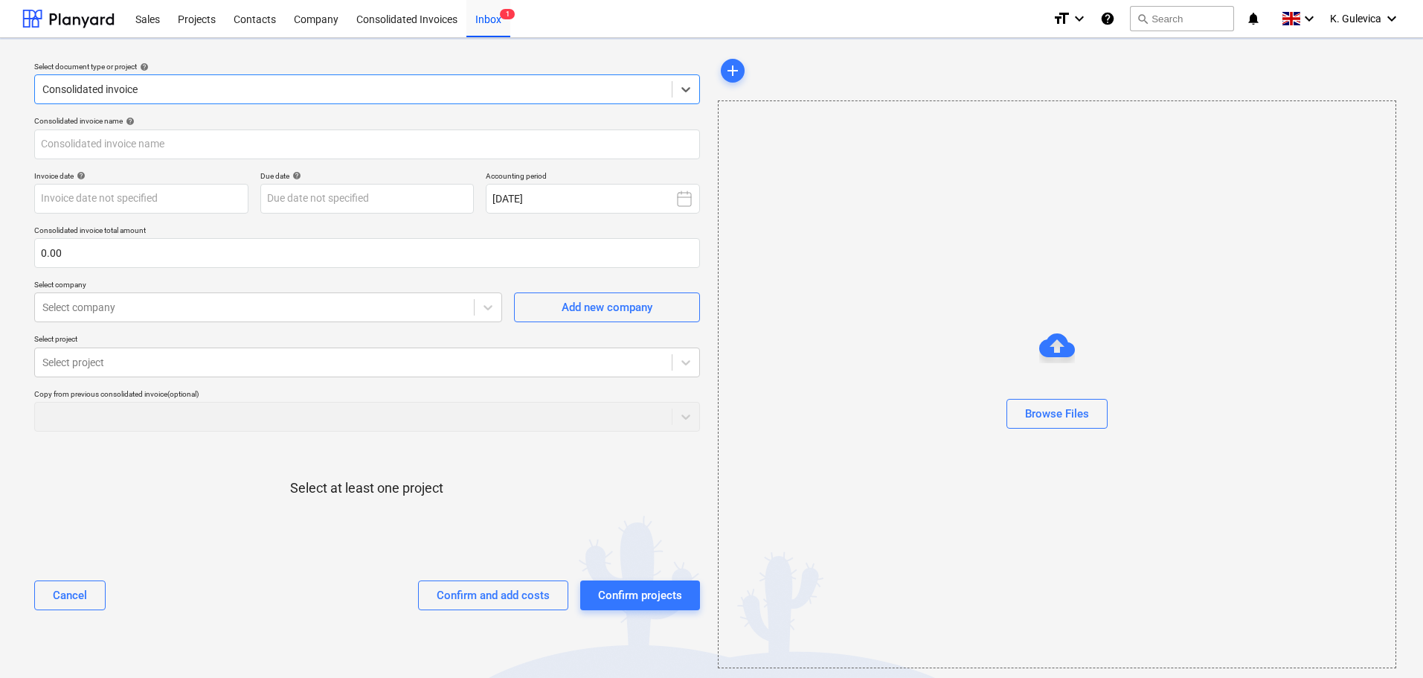
type input "Faktura2115.pdf"
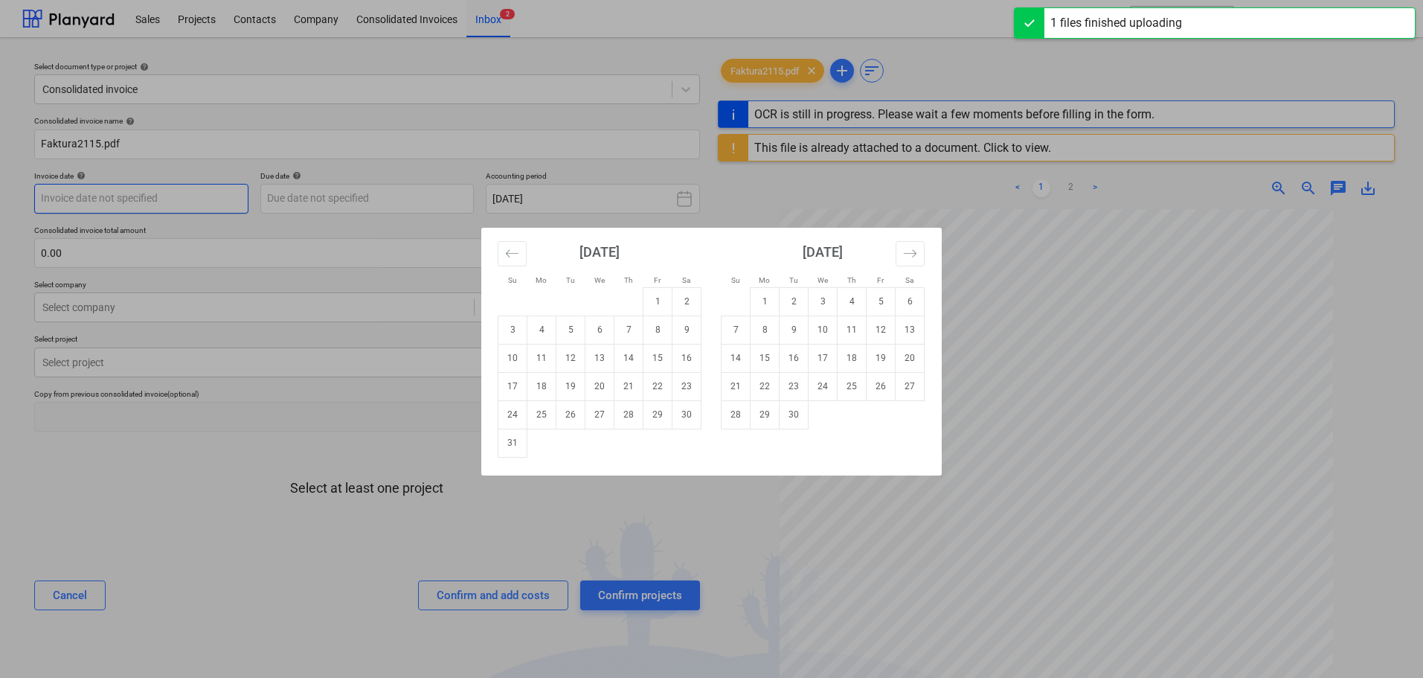
click at [177, 199] on body "Sales Projects Contacts Company Consolidated Invoices Inbox 2 format_size keybo…" at bounding box center [711, 339] width 1423 height 678
click at [577, 362] on td "12" at bounding box center [571, 358] width 29 height 28
type input "[DATE]"
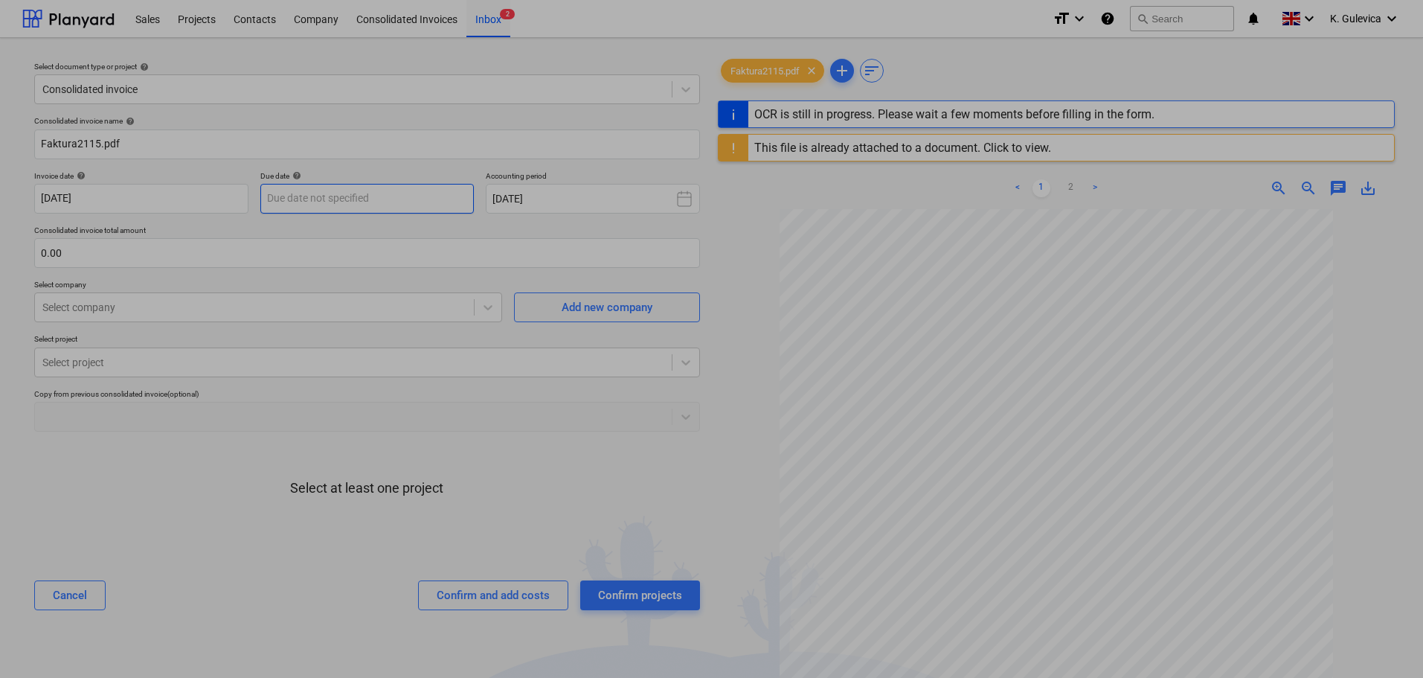
drag, startPoint x: 365, startPoint y: 202, endPoint x: 394, endPoint y: 208, distance: 30.5
click at [365, 202] on body "Sales Projects Contacts Company Consolidated Invoices Inbox 2 format_size keybo…" at bounding box center [711, 339] width 1423 height 678
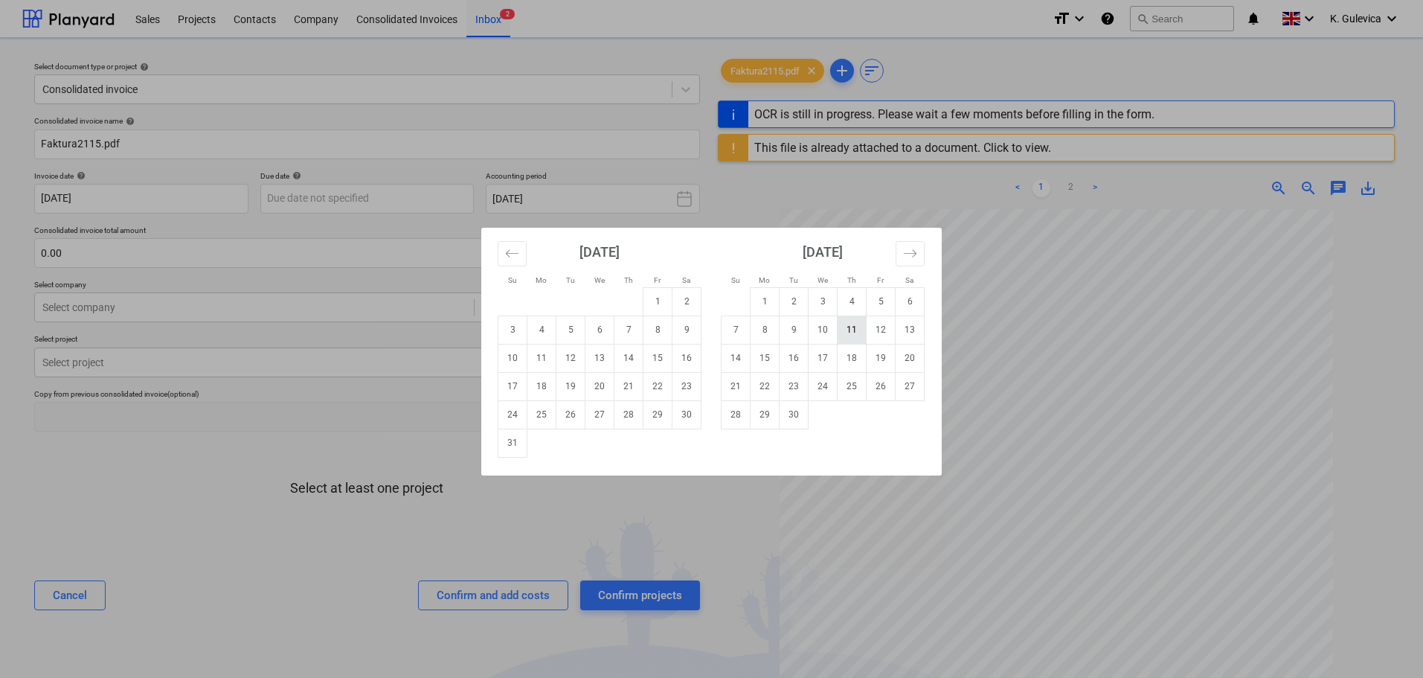
click at [851, 332] on td "11" at bounding box center [852, 329] width 29 height 28
type input "[DATE]"
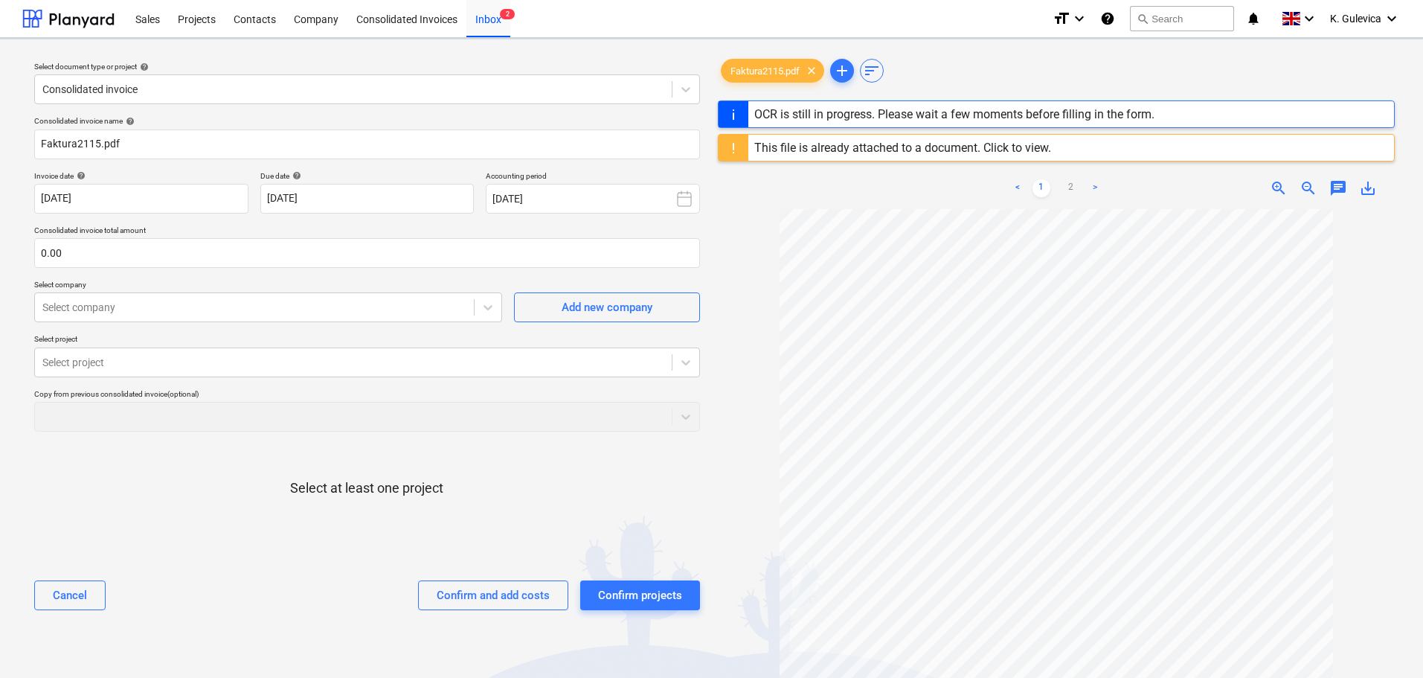
type input "2115"
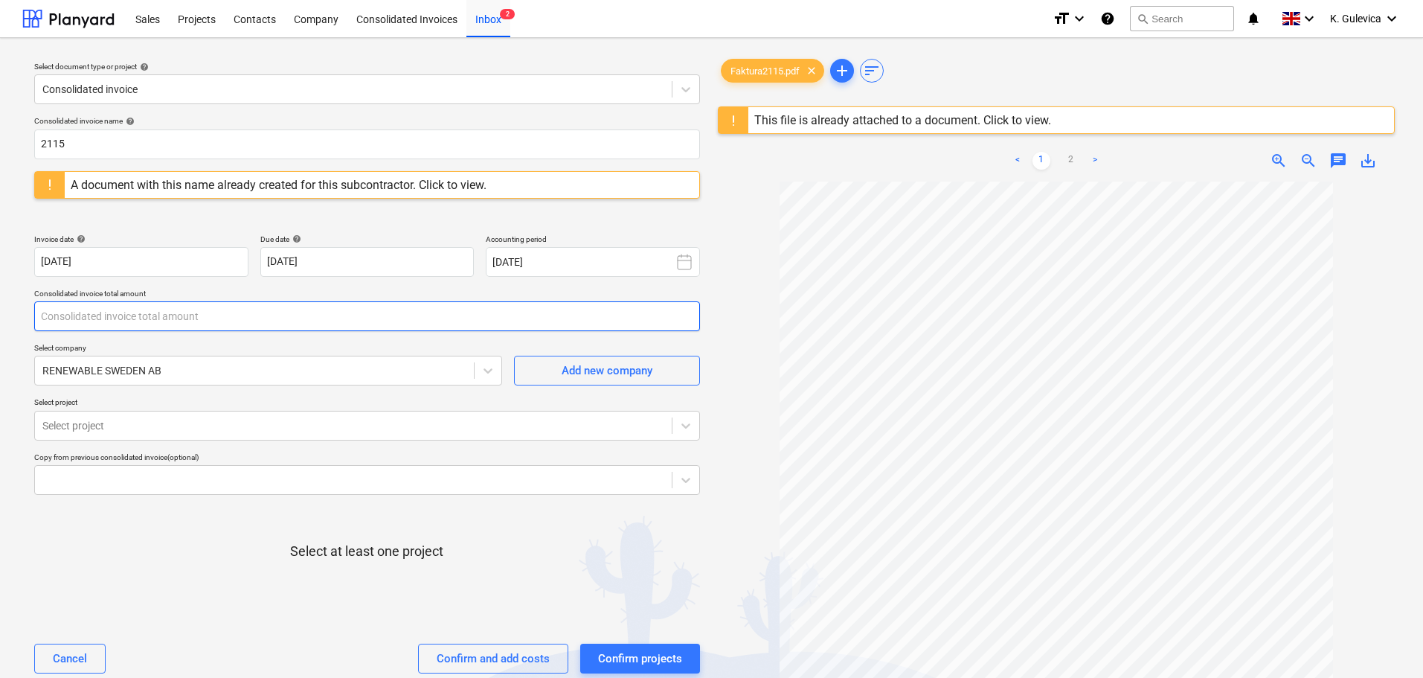
drag, startPoint x: 96, startPoint y: 318, endPoint x: -44, endPoint y: 318, distance: 139.9
click at [0, 318] on html "Sales Projects Contacts Company Consolidated Invoices Inbox 2 format_size keybo…" at bounding box center [711, 339] width 1423 height 678
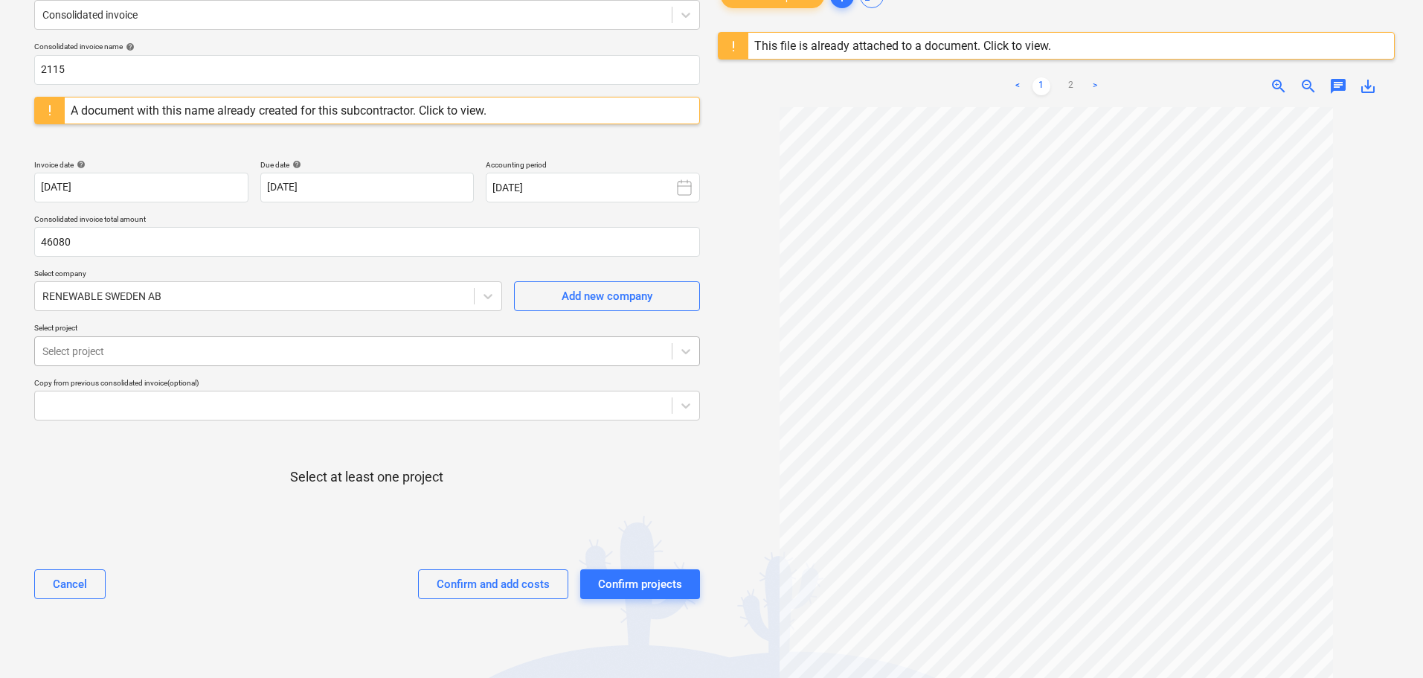
type input "46,080.00"
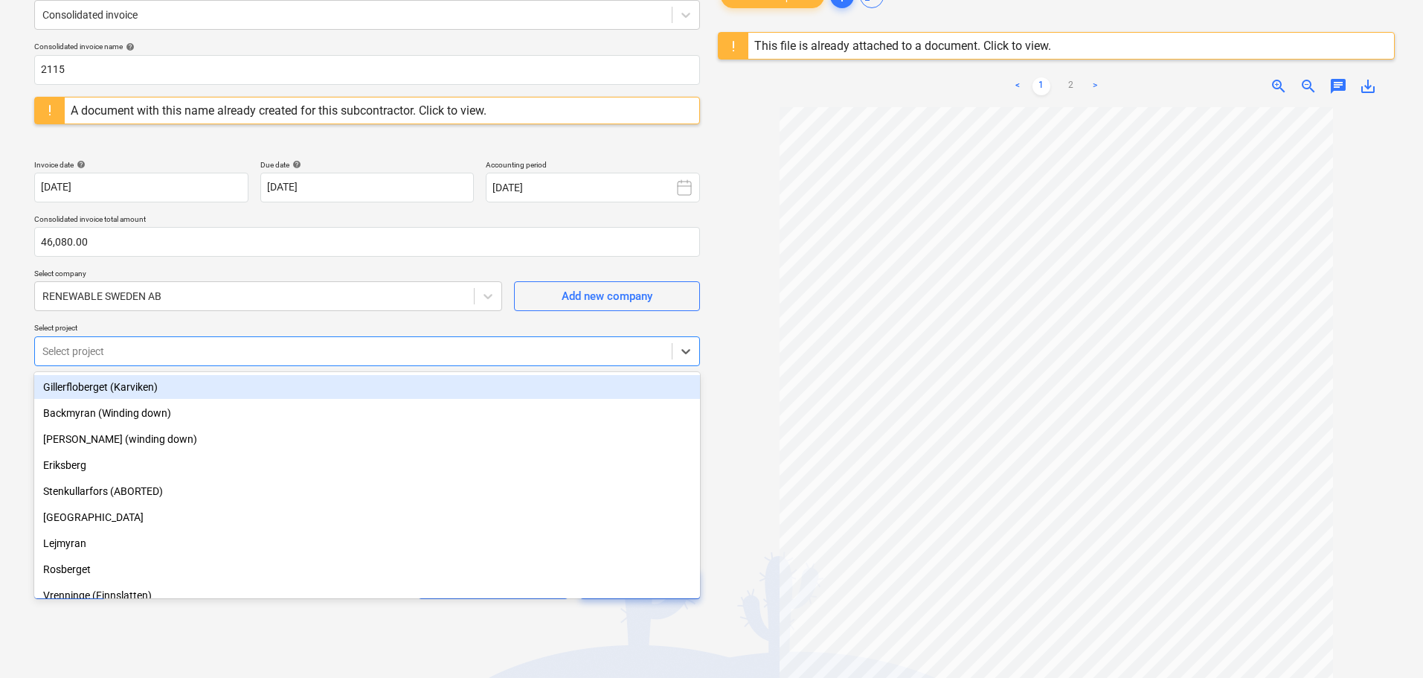
click at [200, 348] on div at bounding box center [353, 351] width 622 height 15
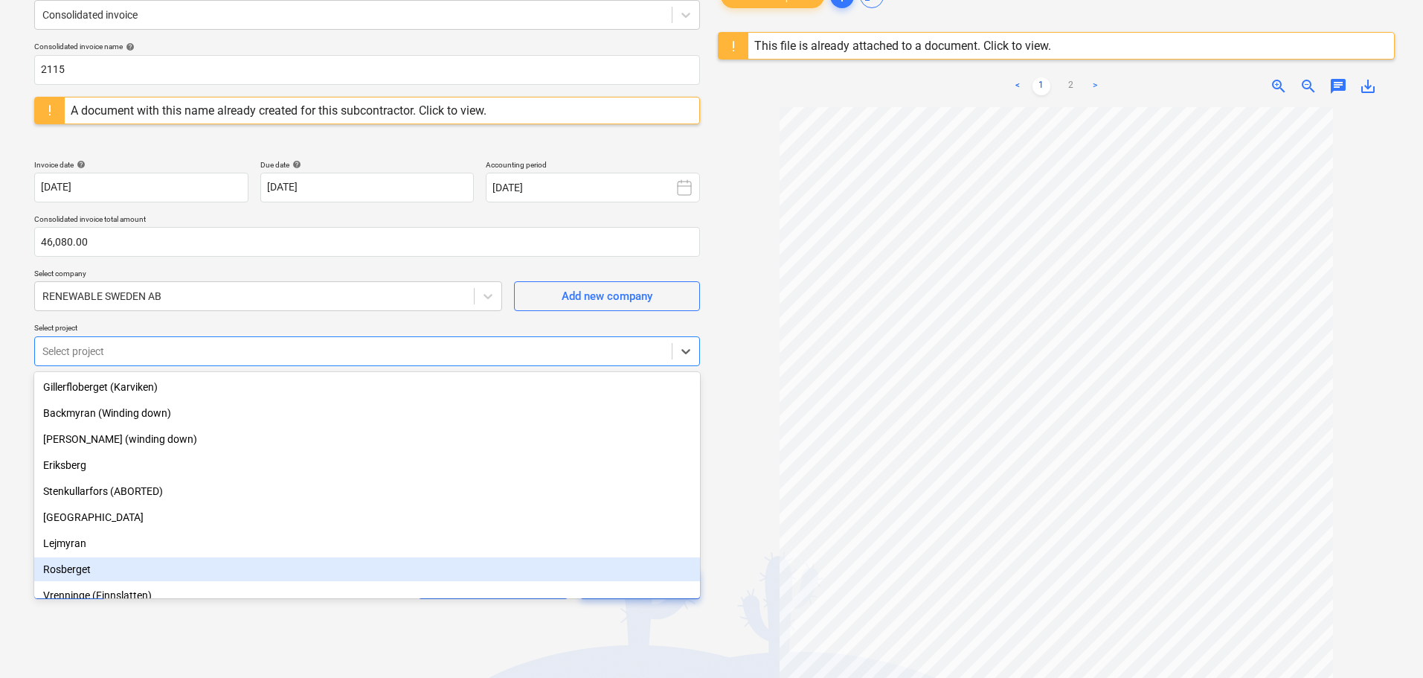
click at [104, 564] on div "Rosberget" at bounding box center [367, 569] width 666 height 24
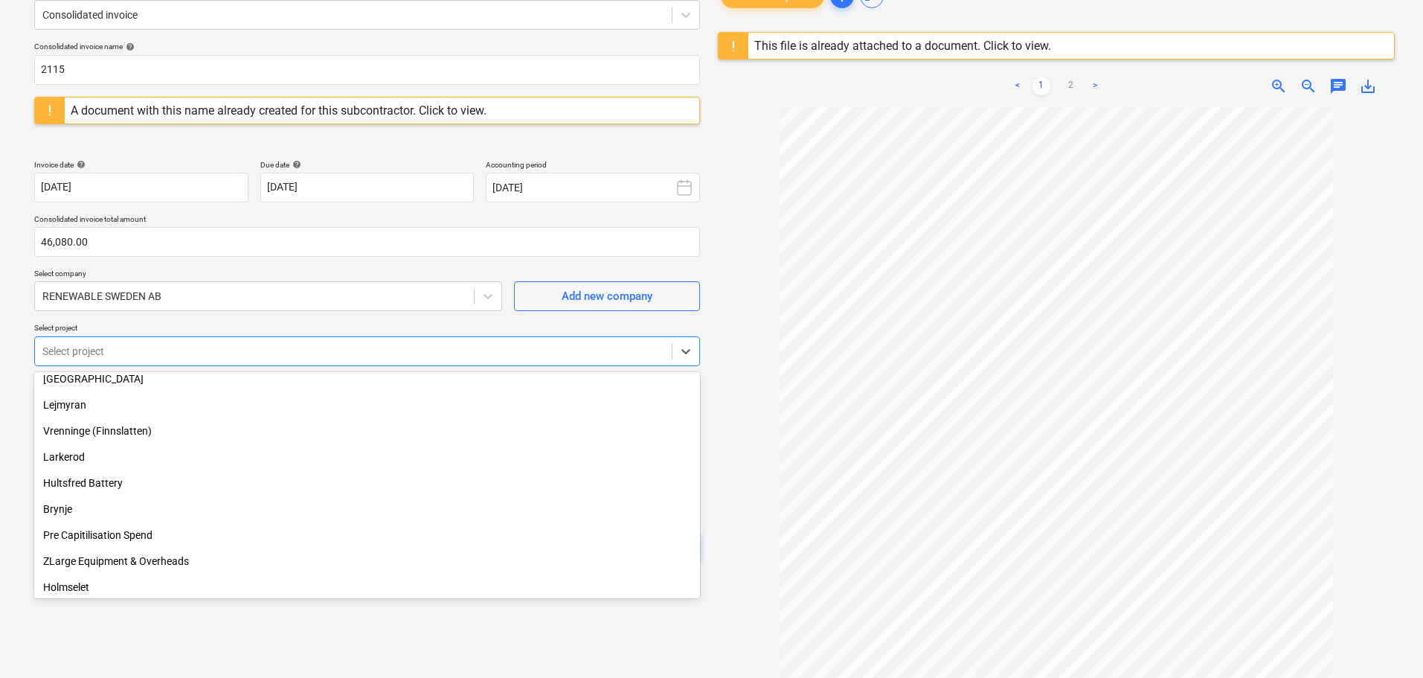
scroll to position [149, 0]
